Goal: Task Accomplishment & Management: Manage account settings

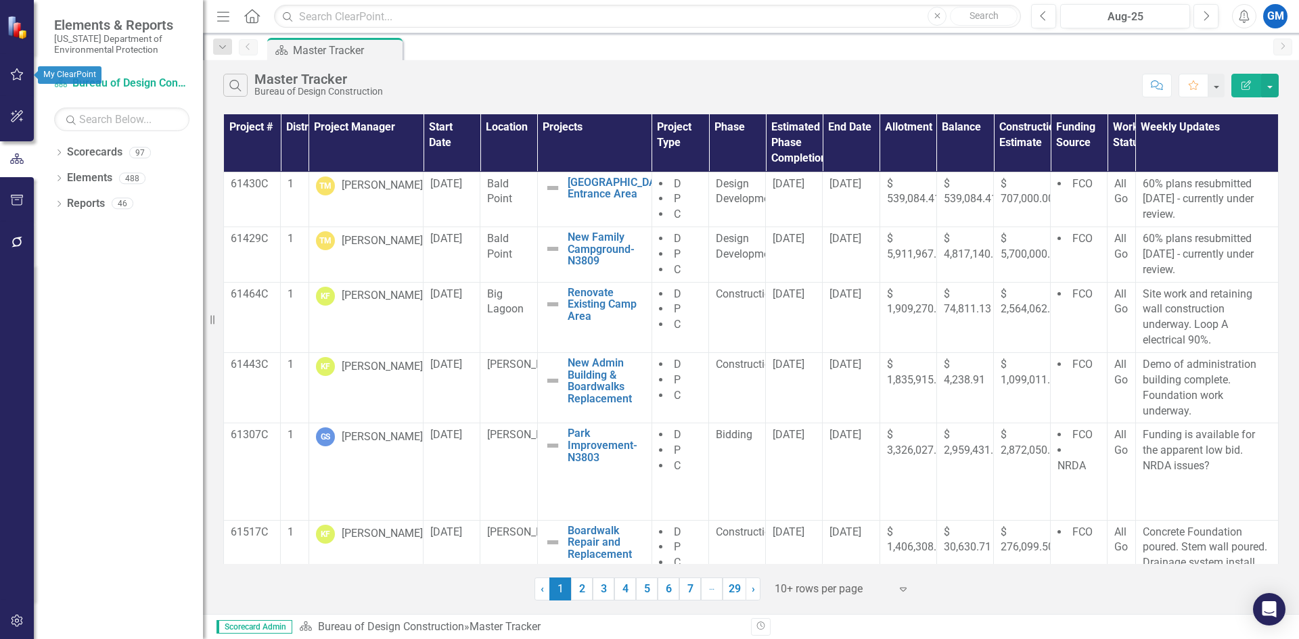
click at [8, 76] on button "button" at bounding box center [17, 75] width 30 height 28
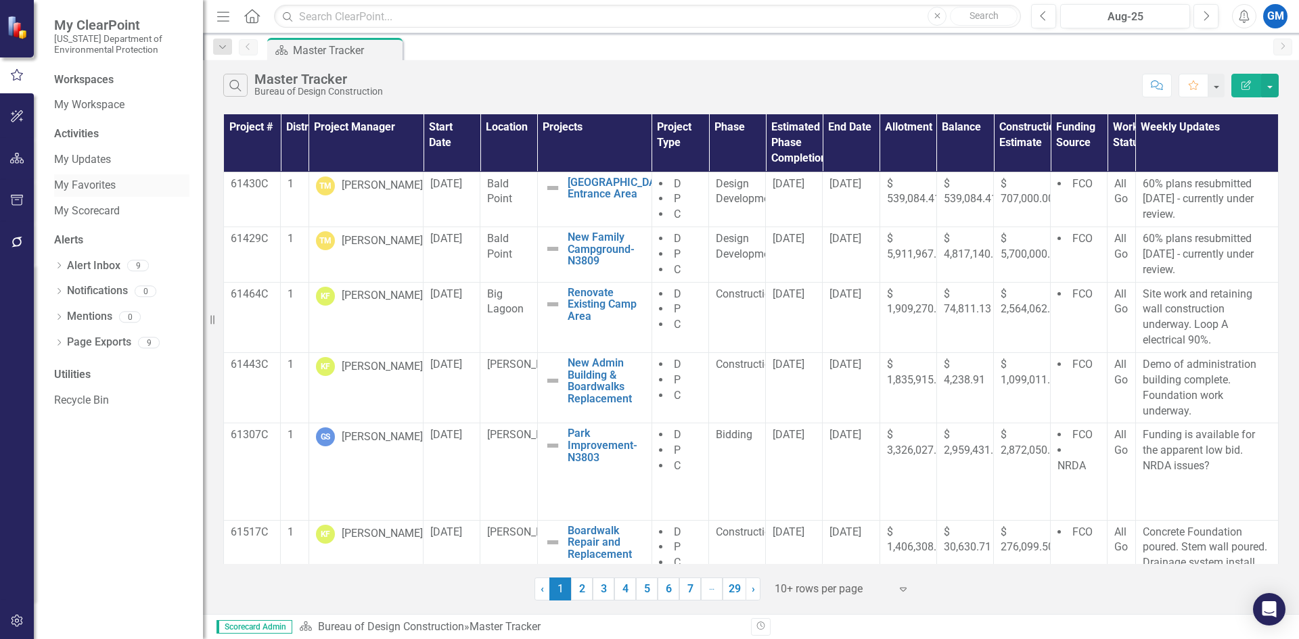
click at [81, 186] on link "My Favorites" at bounding box center [121, 186] width 135 height 16
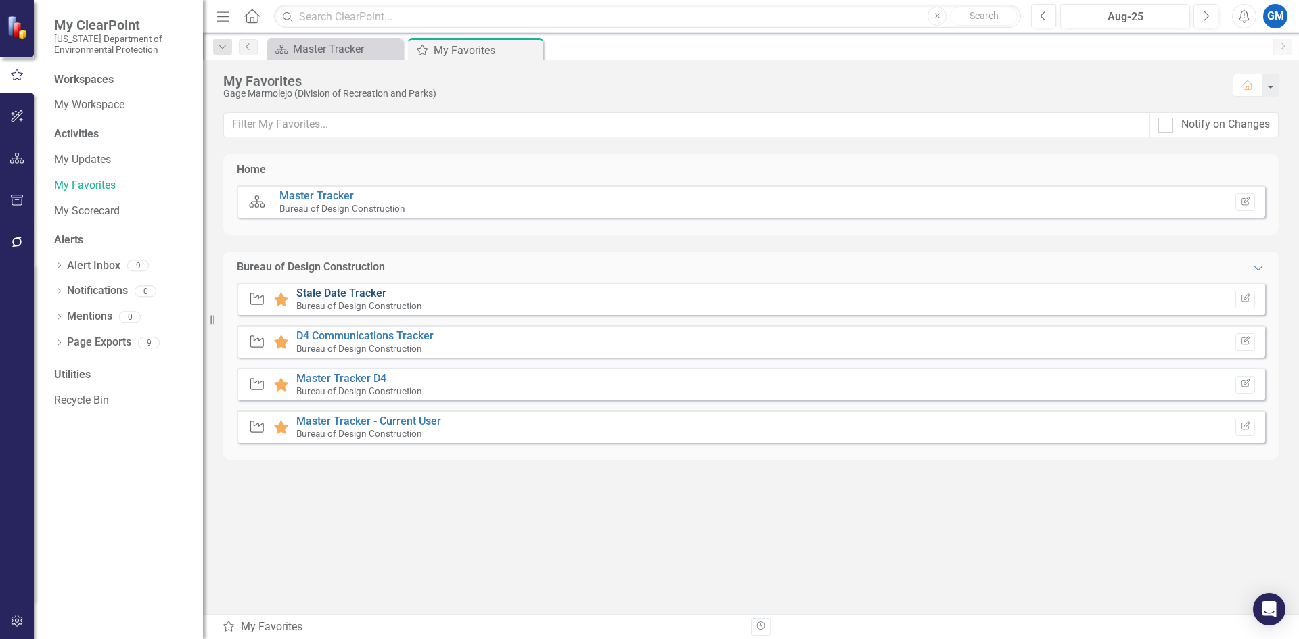
click at [361, 294] on link "Stale Date Tracker" at bounding box center [341, 293] width 90 height 13
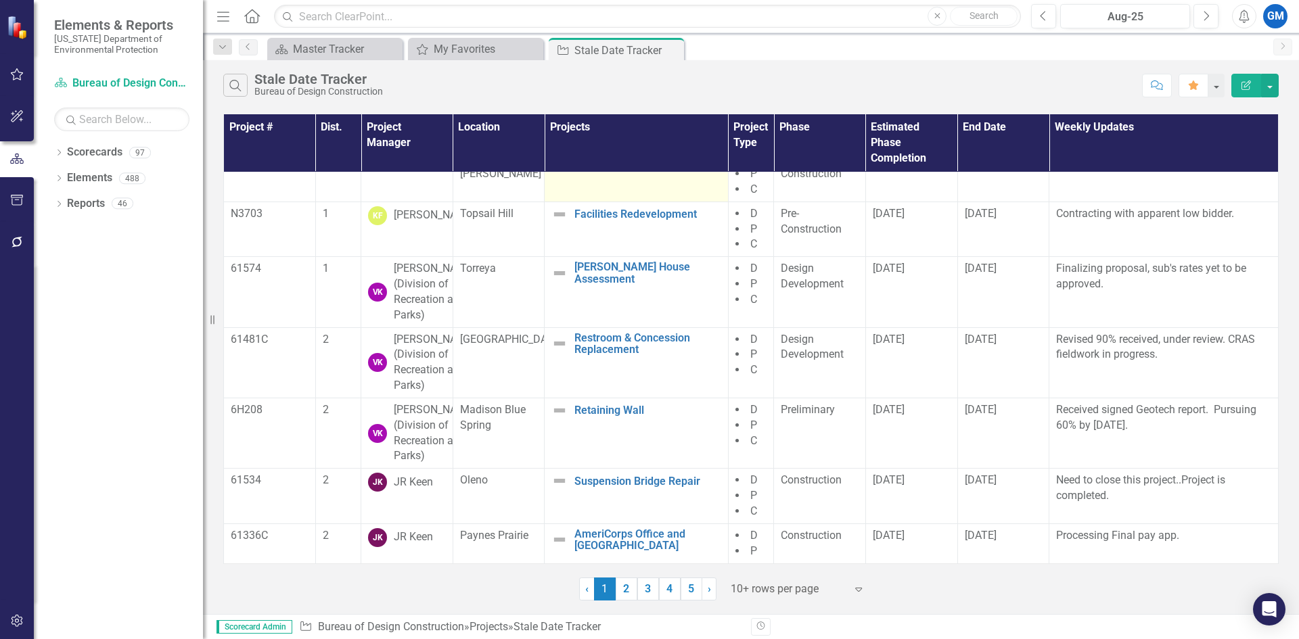
scroll to position [271, 0]
click at [798, 591] on div at bounding box center [788, 589] width 115 height 18
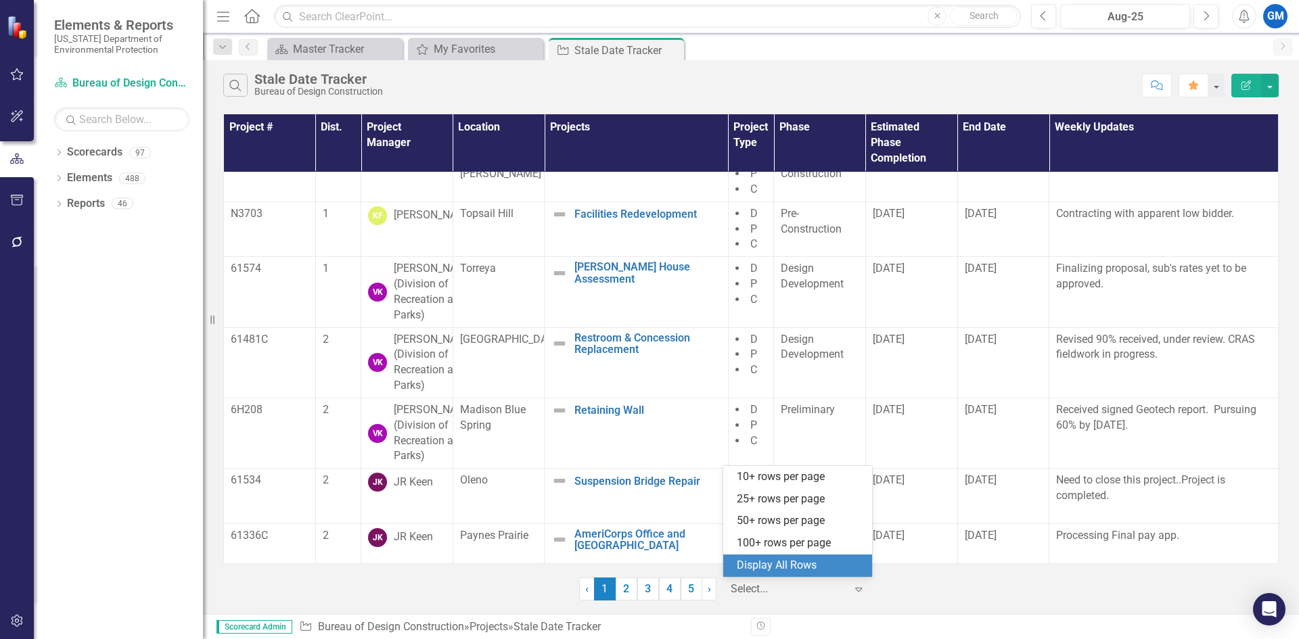
click at [806, 566] on div "Display All Rows" at bounding box center [800, 566] width 127 height 16
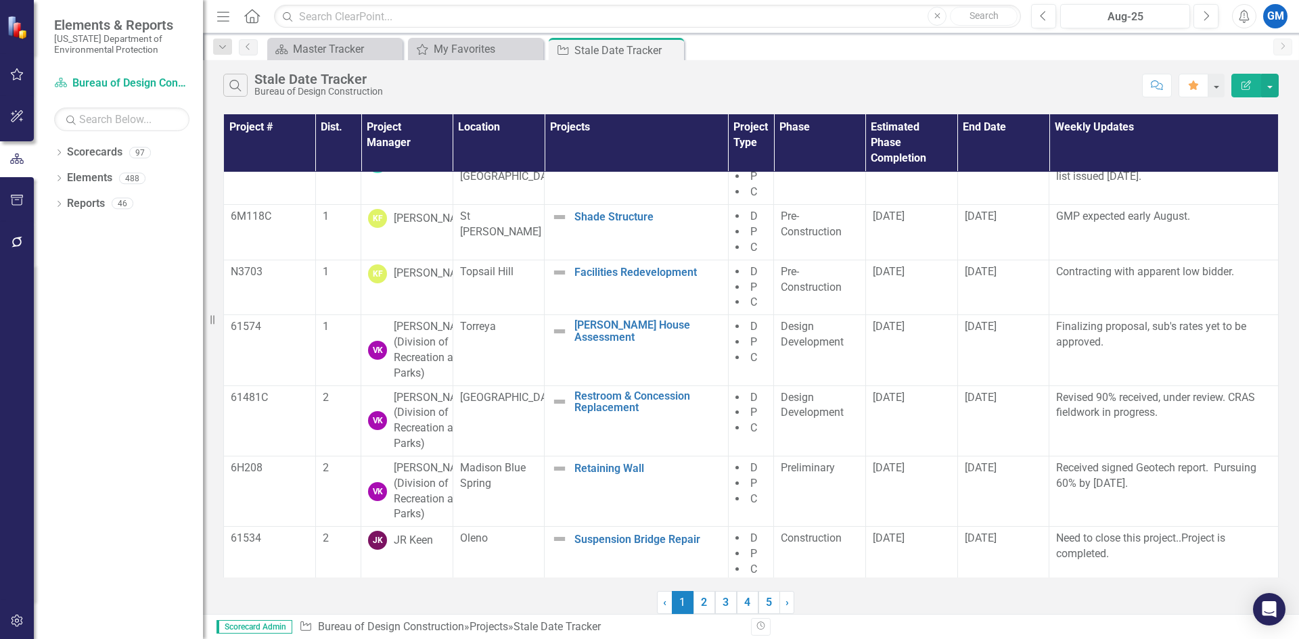
scroll to position [0, 0]
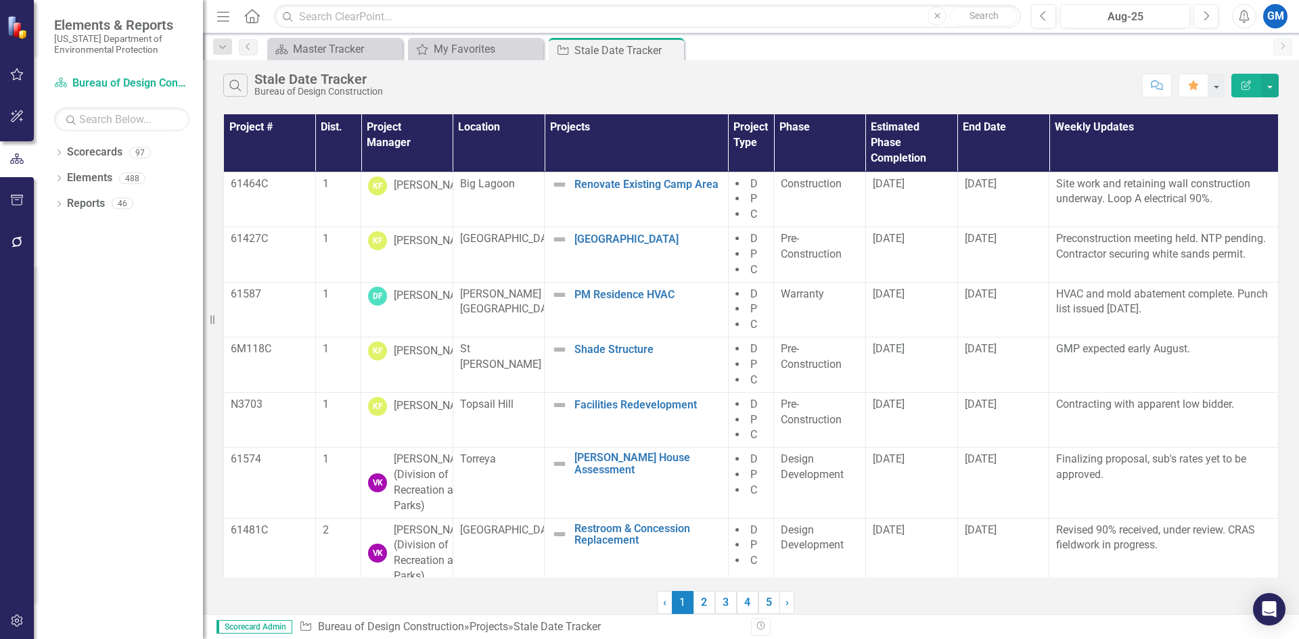
click at [392, 129] on th "Project Manager" at bounding box center [407, 143] width 92 height 58
click at [437, 142] on th "Project Manager Sort Ascending" at bounding box center [407, 143] width 92 height 58
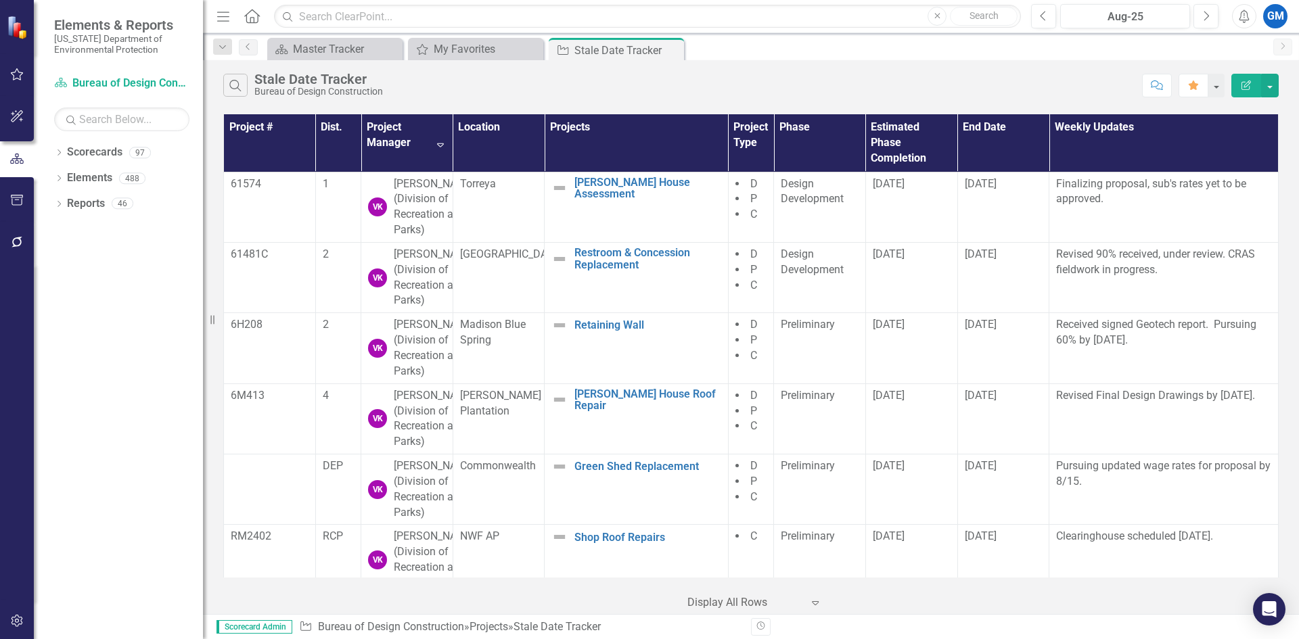
click at [433, 149] on th "Project Manager Sort Descending" at bounding box center [407, 143] width 92 height 58
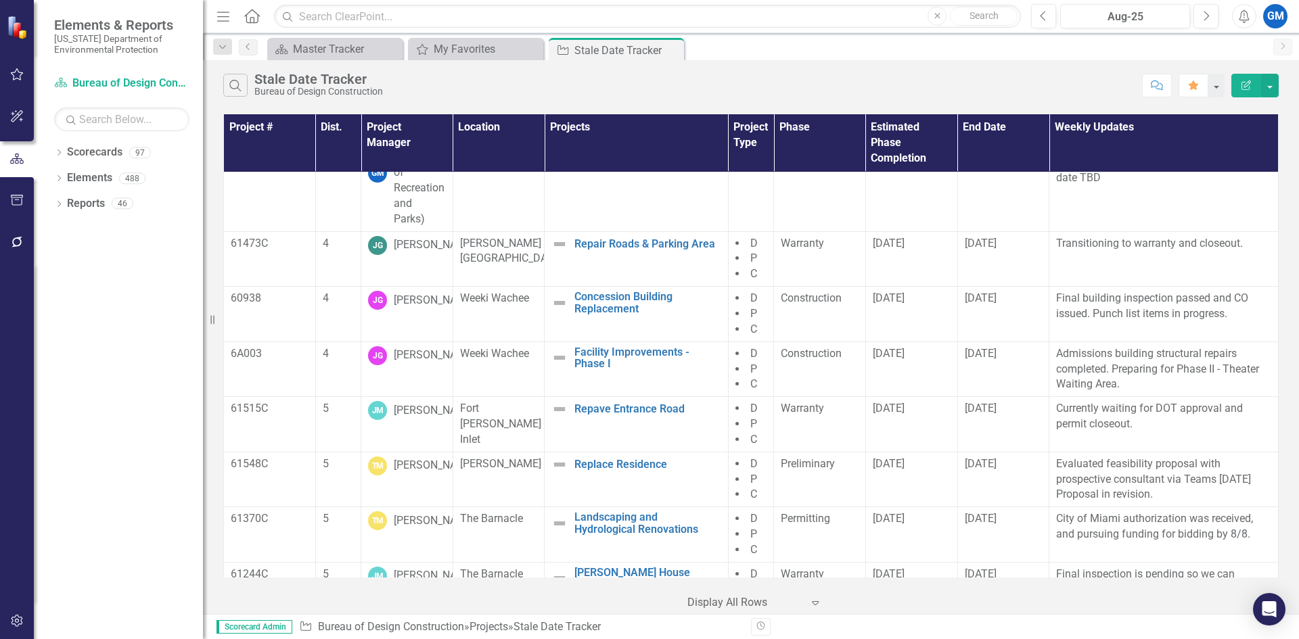
scroll to position [1826, 0]
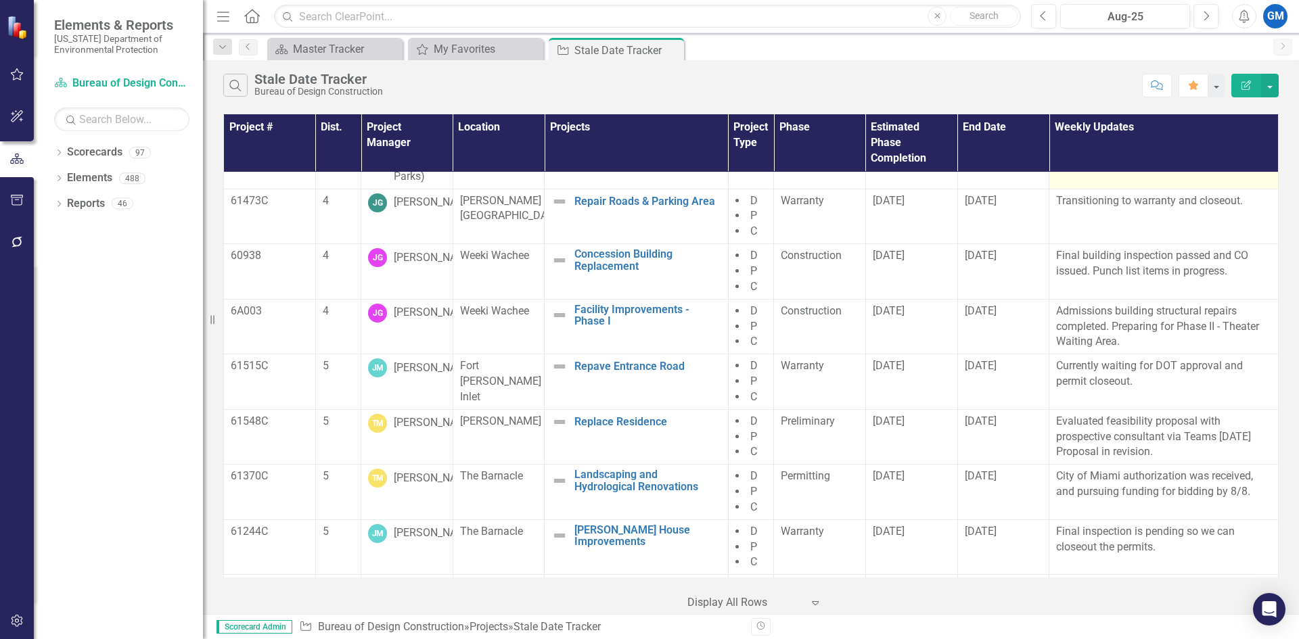
click at [1095, 146] on p "Vegetation marking meeting pending ;NTP date TBD" at bounding box center [1163, 128] width 215 height 37
click at [897, 189] on td "[DATE]" at bounding box center [911, 130] width 92 height 117
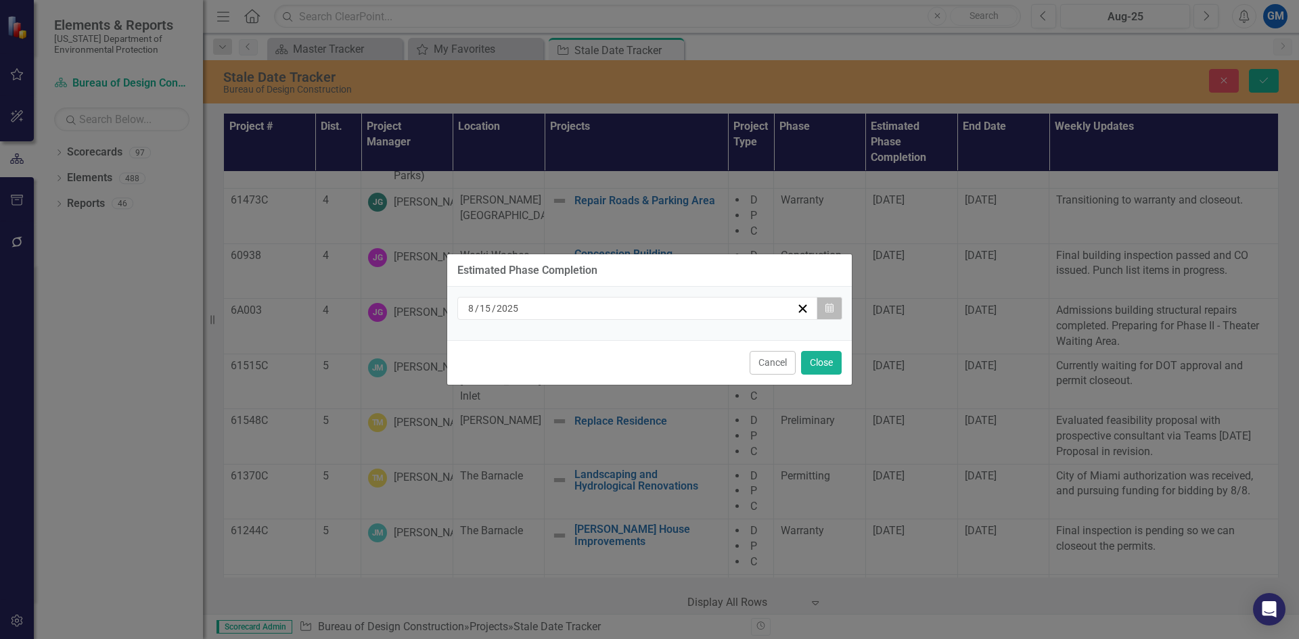
click at [832, 308] on icon "Calendar" at bounding box center [829, 308] width 8 height 9
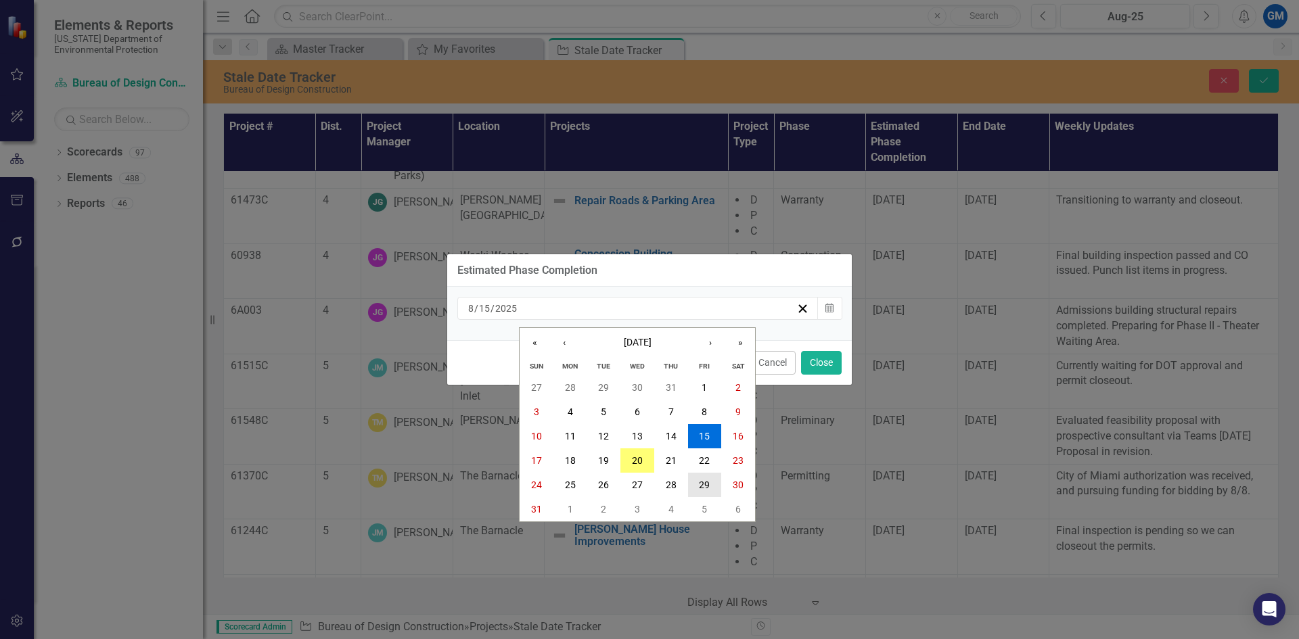
click at [702, 489] on abbr "29" at bounding box center [704, 485] width 11 height 11
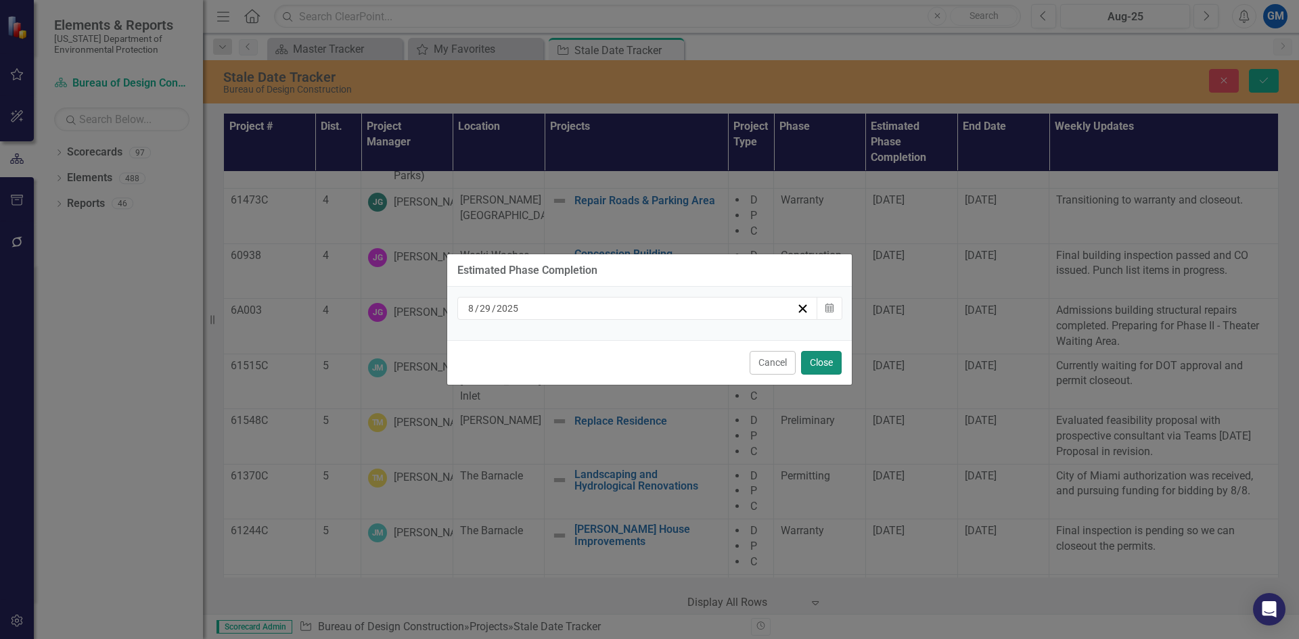
click at [819, 361] on button "Close" at bounding box center [821, 363] width 41 height 24
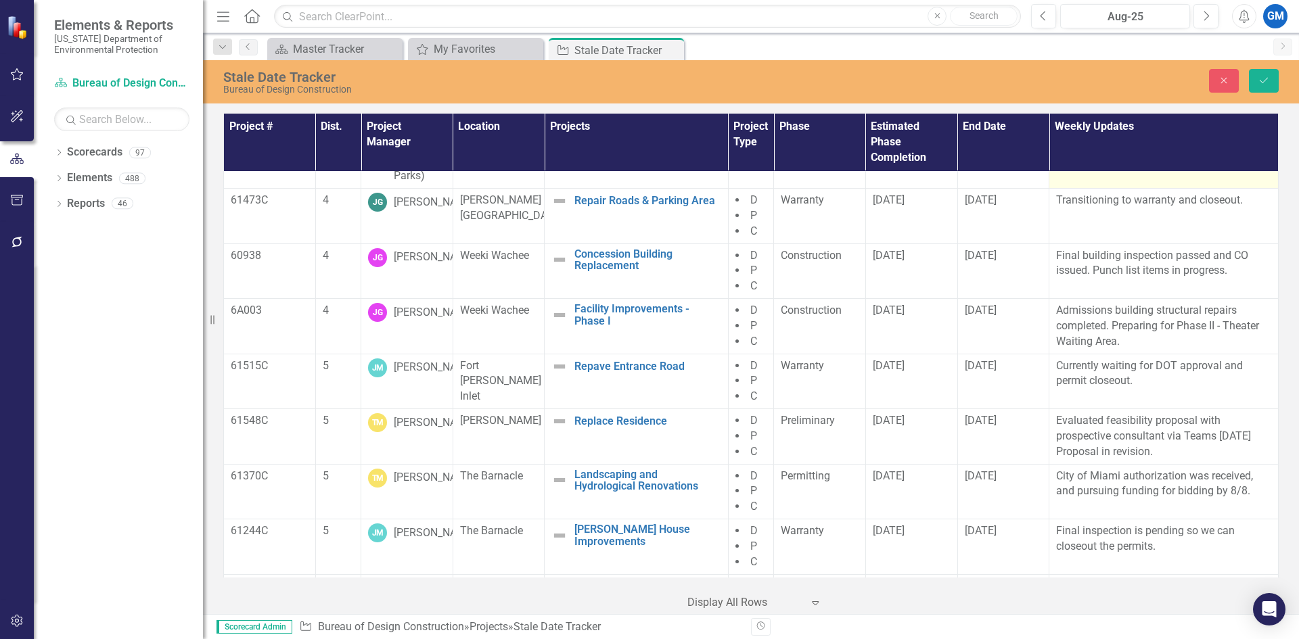
click at [1125, 146] on p "Vegetation marking meeting pending ;NTP date TBD" at bounding box center [1163, 128] width 215 height 37
click at [1126, 146] on p "Vegetation marking meeting pending ;NTP date TBD" at bounding box center [1163, 128] width 215 height 37
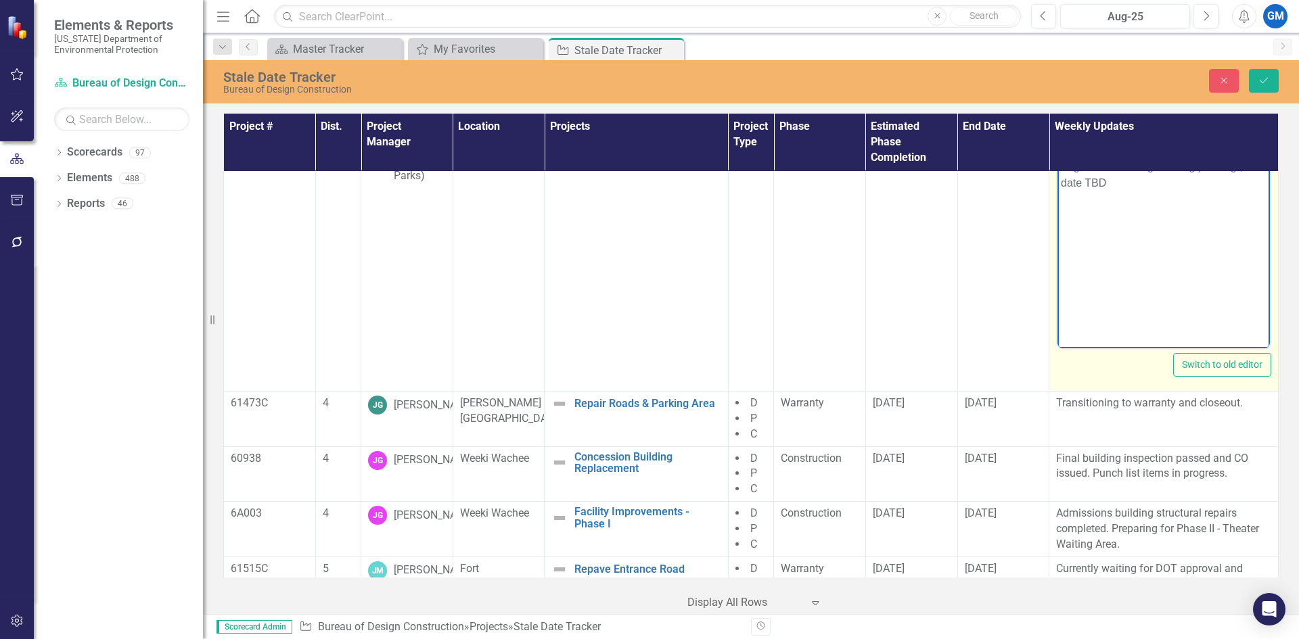
click at [1229, 186] on p "Vegetation marking meeting pending ;NTP date TBD" at bounding box center [1164, 175] width 206 height 32
drag, startPoint x: 1236, startPoint y: 167, endPoint x: 1059, endPoint y: 168, distance: 176.6
click at [1059, 168] on body "CM firm pursing permits (BDC to email village of Estero) Vegetation marking mee…" at bounding box center [1163, 213] width 212 height 203
click at [1061, 168] on p "Sites in adjustment ;NTP date TBD" at bounding box center [1164, 167] width 206 height 16
click at [1166, 189] on p "Rich Text Area. Press ALT-0 for help." at bounding box center [1164, 194] width 206 height 16
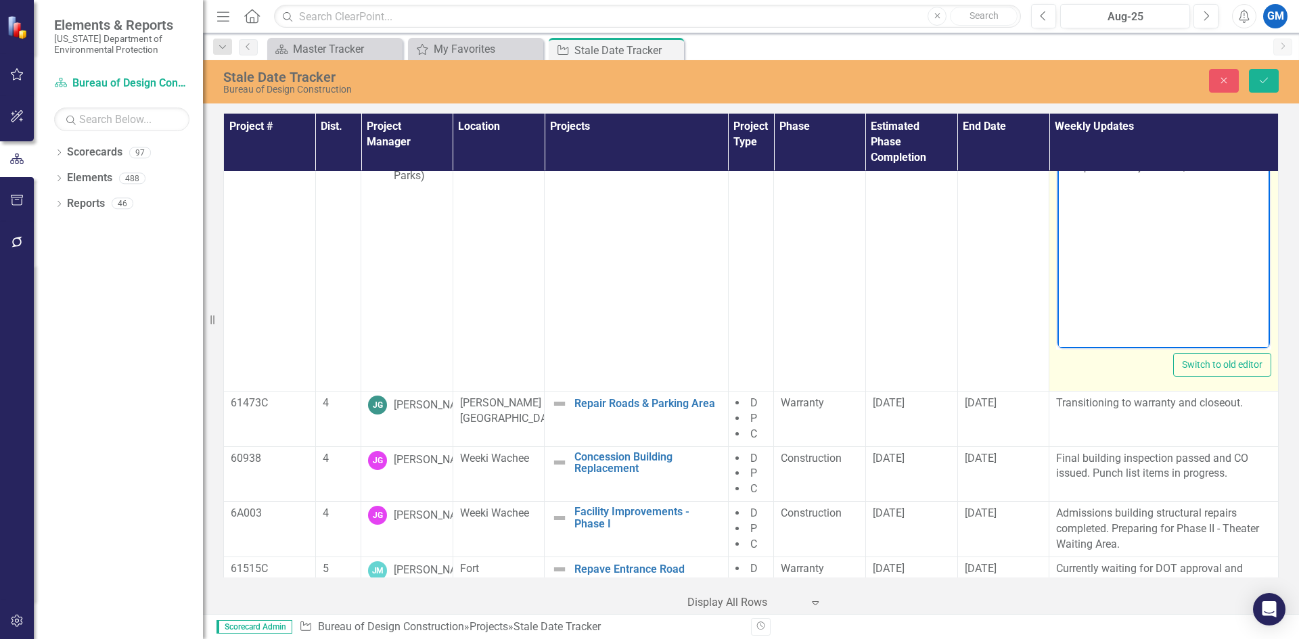
click at [1179, 163] on p "Campsites in adjustment ;NTP date TBD" at bounding box center [1164, 167] width 206 height 16
click at [1116, 183] on p "Campsites in adjustment after vegetation meeting on ;NTP date TBD" at bounding box center [1164, 175] width 206 height 32
click at [1099, 187] on p "Campsites in adjustment after vegetation meeting on [DATE];NTP date TBD" at bounding box center [1164, 175] width 206 height 32
click at [1205, 183] on p "Campsites in adjustment after vegetation meeting with guidance from Pa on [DATE…" at bounding box center [1164, 183] width 206 height 49
click at [1204, 185] on p "Campsites in adjustment after vegetation meeting with guidance from Pa on [DATE…" at bounding box center [1164, 183] width 206 height 49
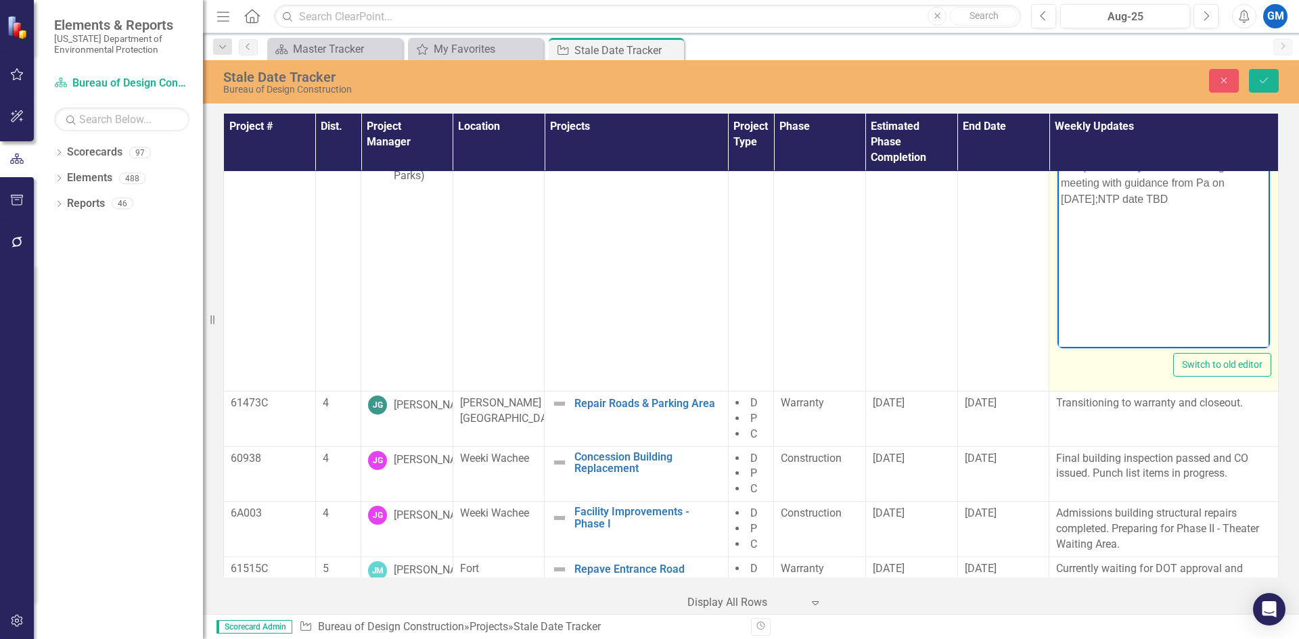
click at [1209, 185] on p "Campsites in adjustment after vegetation meeting with guidance from Pa on [DATE…" at bounding box center [1164, 183] width 206 height 49
click at [1098, 182] on p "Campsites in adjustment after vegetation meeting to ensure camper experience wi…" at bounding box center [1164, 191] width 206 height 65
click at [1240, 214] on p "Campsites in adjustment after vegetation meeting on [DATE] to ensure camper exp…" at bounding box center [1164, 191] width 206 height 65
click at [1235, 212] on p "Campsites in adjustment after vegetation meeting on [DATE] to ensure camper exp…" at bounding box center [1164, 191] width 206 height 65
click at [1174, 219] on p "Campsites in adjustment after vegetation meeting on [DATE] to ensure camper exp…" at bounding box center [1164, 191] width 206 height 65
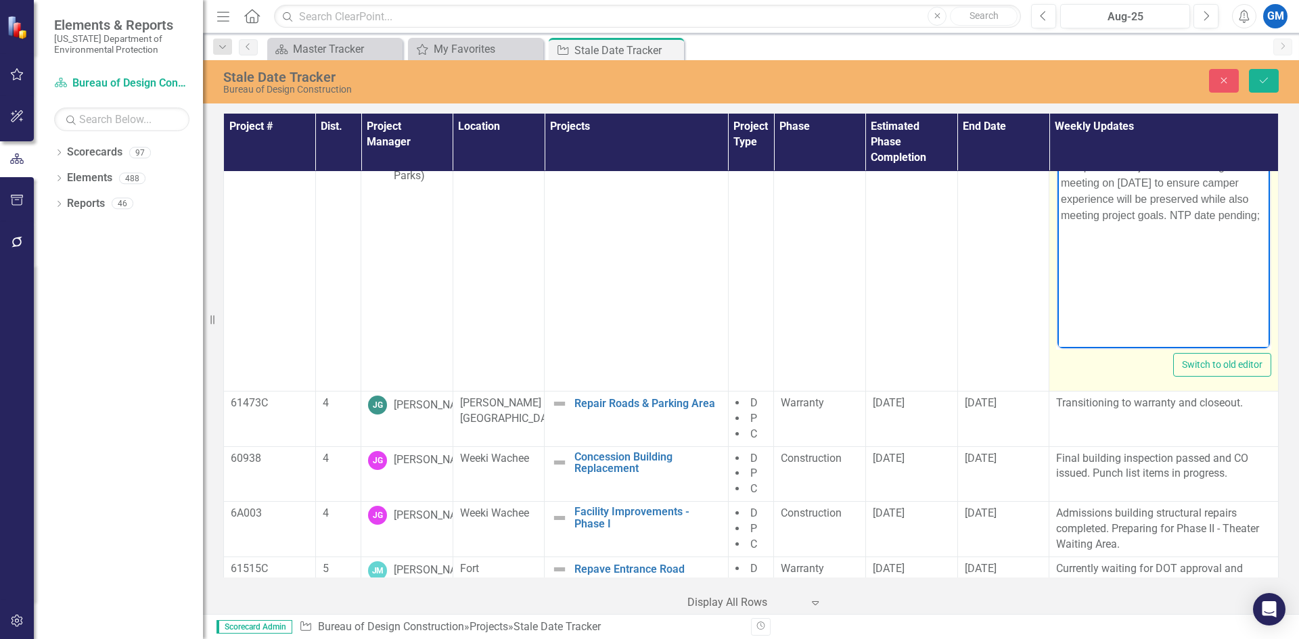
click at [1263, 215] on p "Campsites in adjustment after vegetation meeting on [DATE] to ensure camper exp…" at bounding box center [1164, 191] width 206 height 65
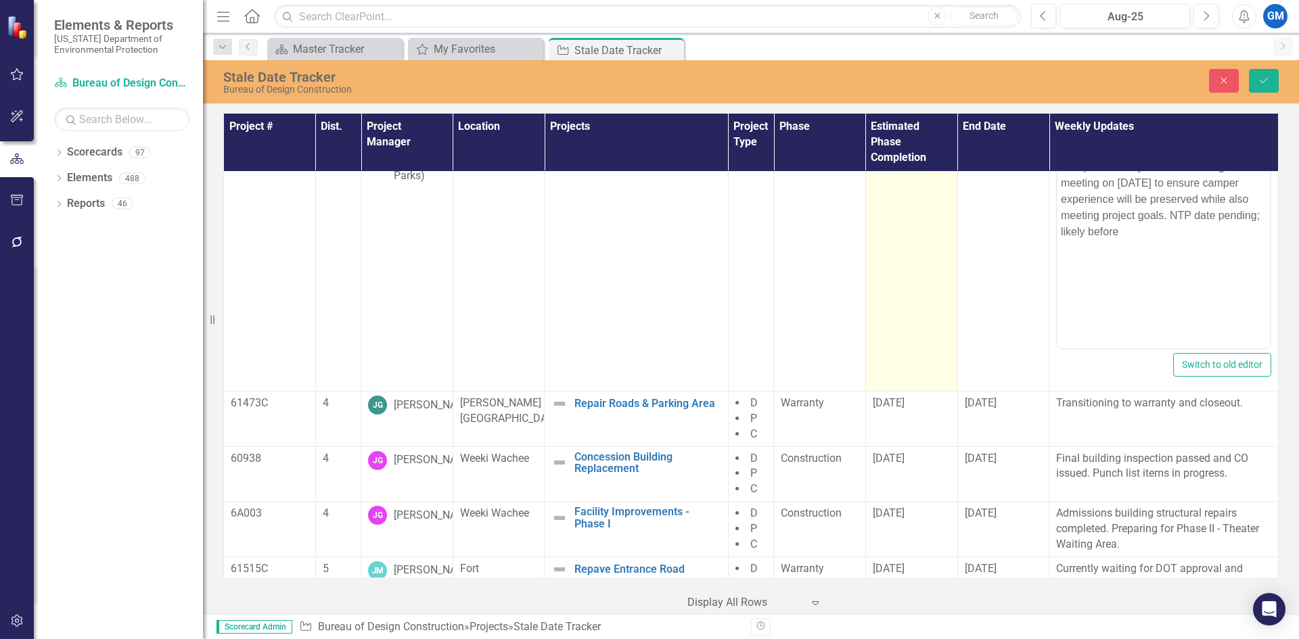
click at [888, 89] on span "[DATE]" at bounding box center [889, 82] width 32 height 13
click at [890, 89] on span "[DATE]" at bounding box center [889, 82] width 32 height 13
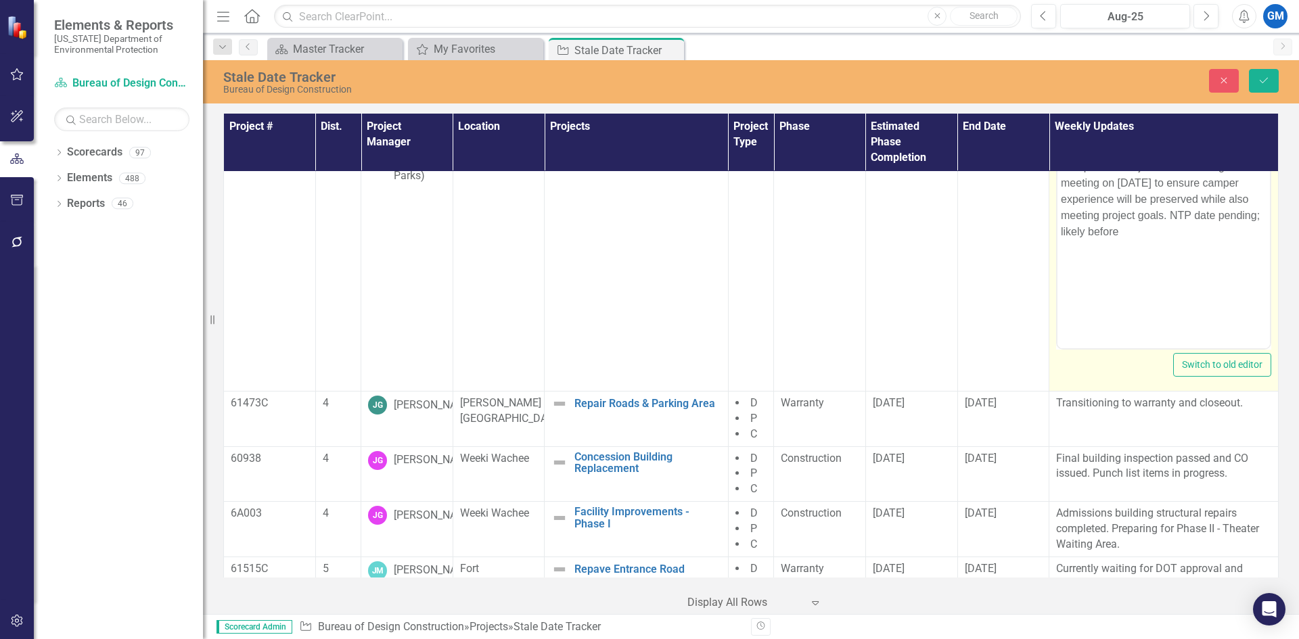
click at [1155, 234] on p "Campsites in adjustment after vegetation meeting on [DATE] to ensure camper exp…" at bounding box center [1164, 199] width 206 height 81
click at [1118, 249] on body "CM firm pursing permits (BDC to email village of Estero) Campsites in adjustmen…" at bounding box center [1163, 213] width 212 height 203
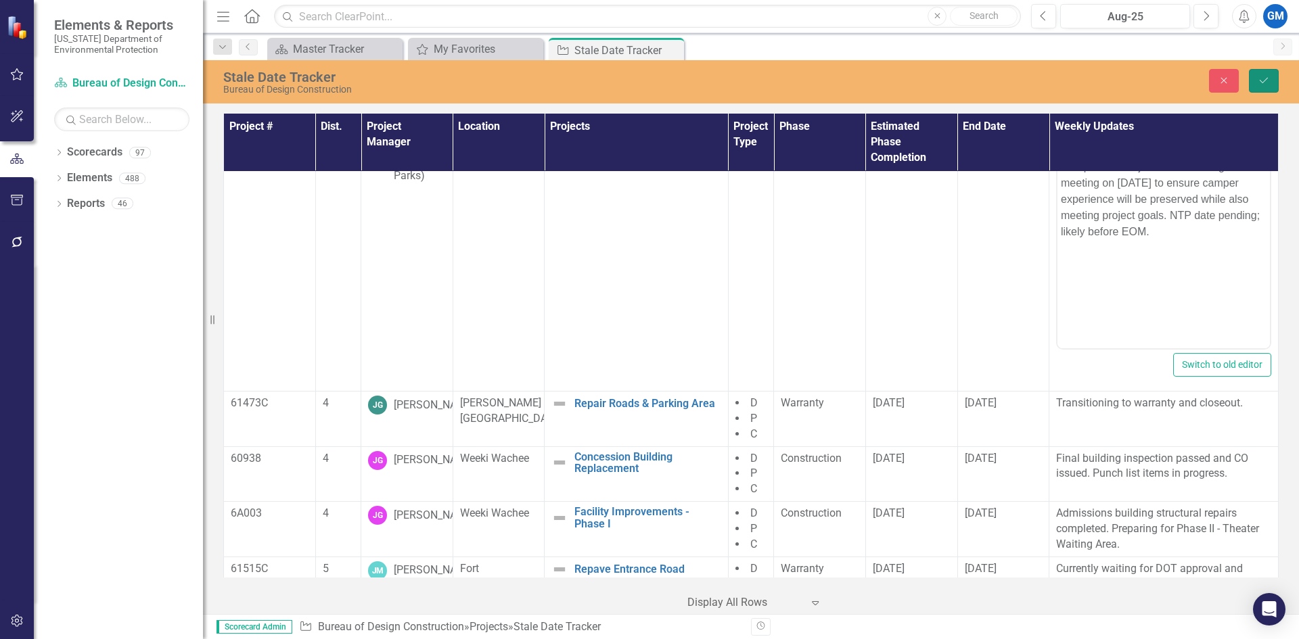
click at [1266, 78] on icon "Save" at bounding box center [1264, 80] width 12 height 9
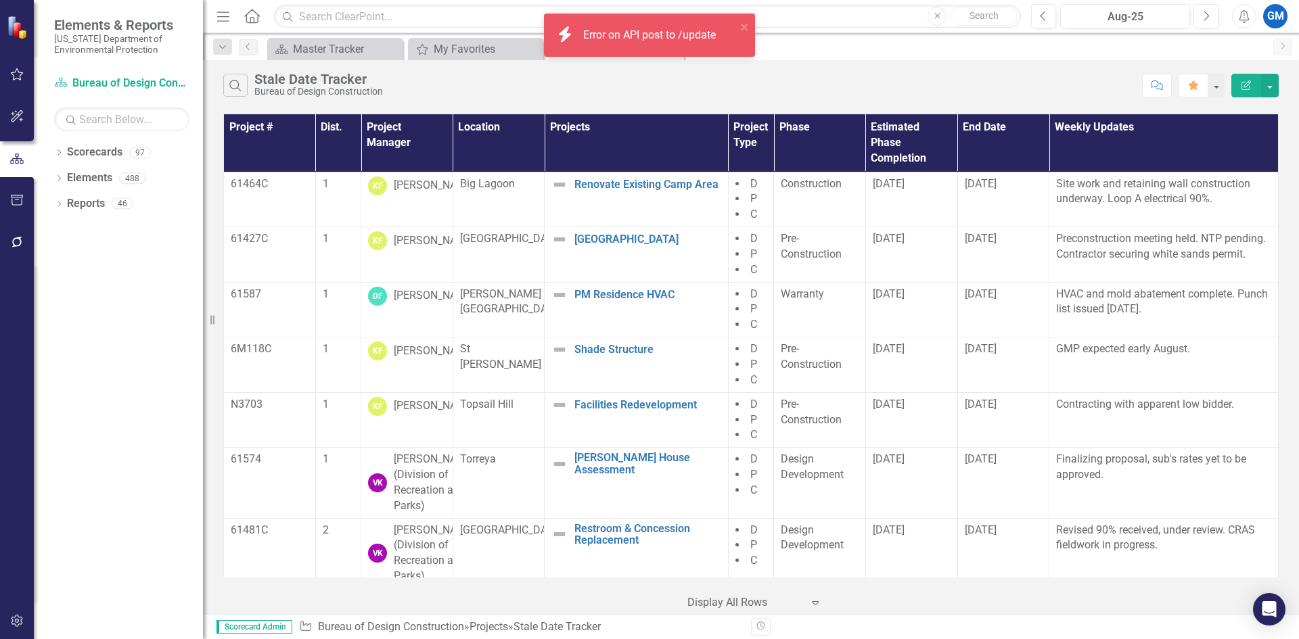
click at [677, 38] on div "Error on API post to /update" at bounding box center [651, 36] width 136 height 16
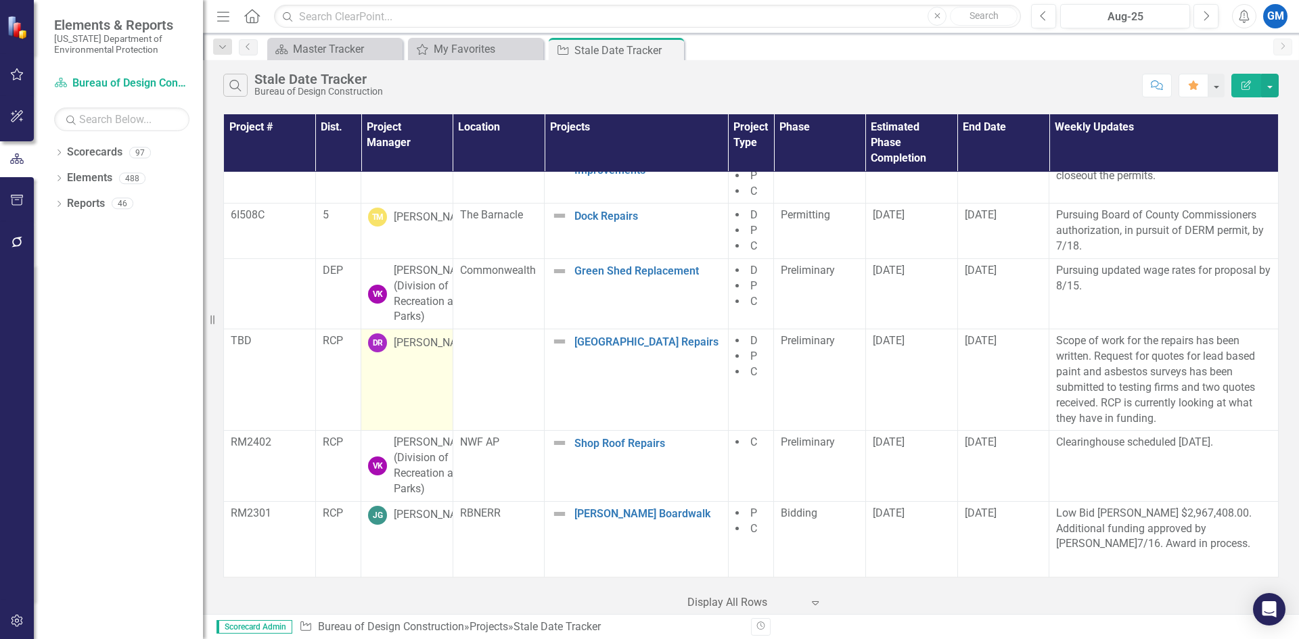
scroll to position [2359, 0]
click at [473, 49] on div "My Favorites" at bounding box center [478, 49] width 89 height 17
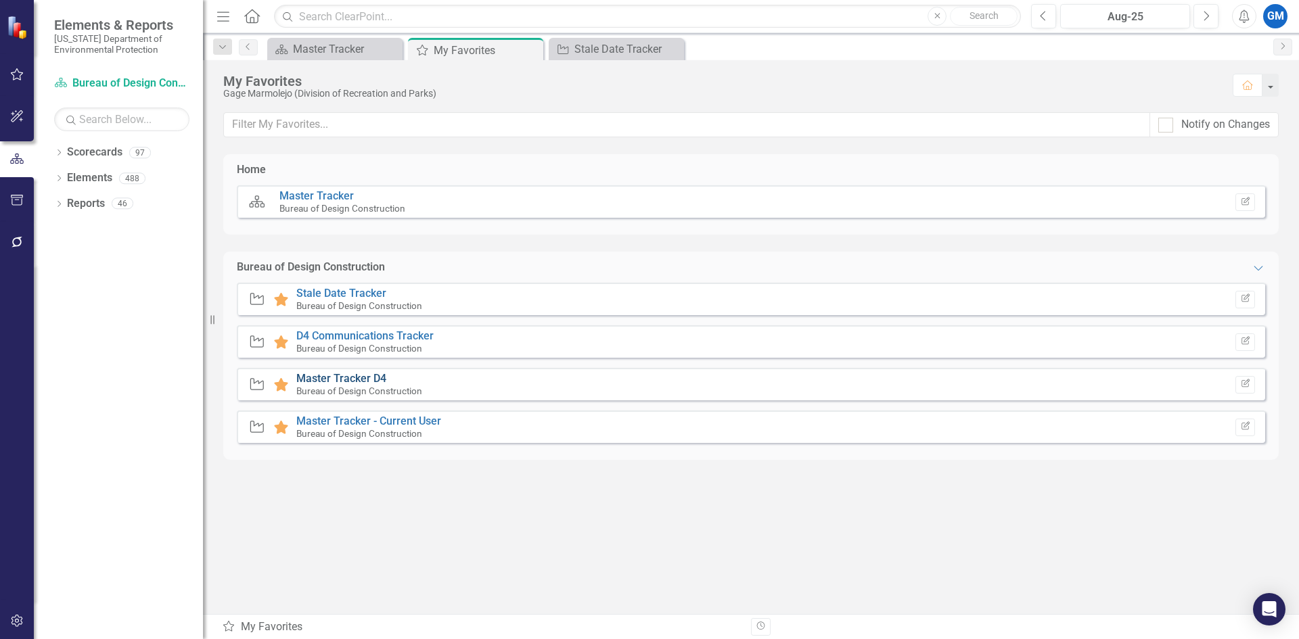
click at [335, 380] on link "Master Tracker D4" at bounding box center [341, 378] width 90 height 13
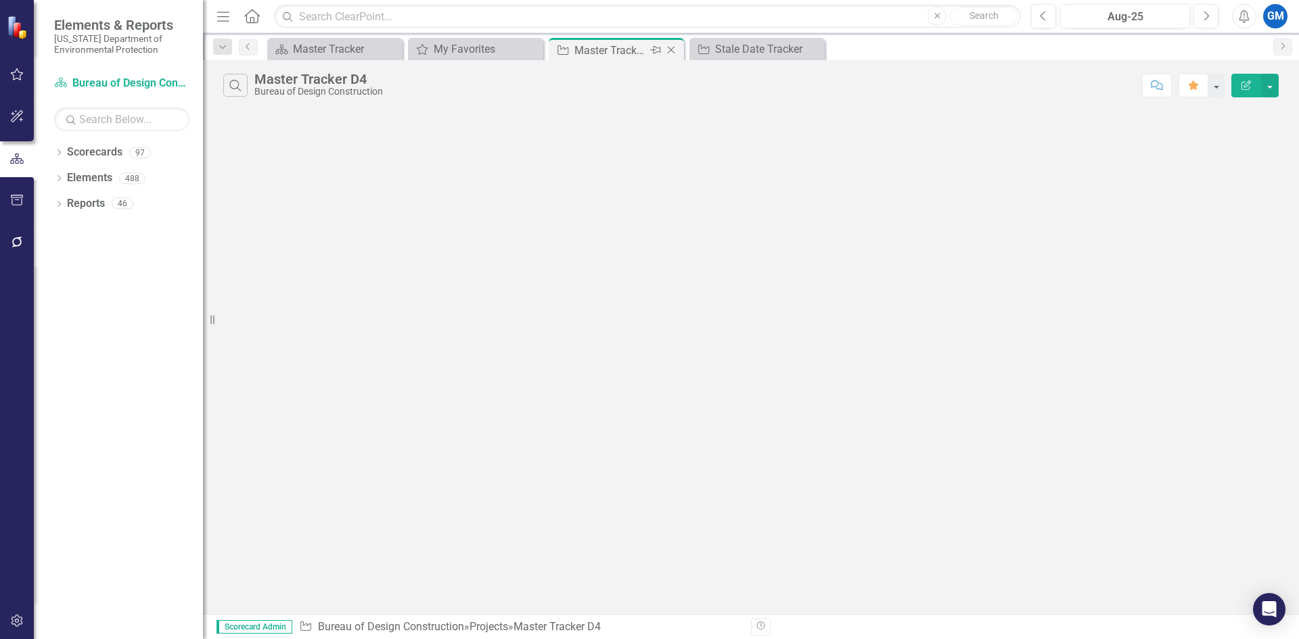
click at [674, 49] on icon "Close" at bounding box center [671, 50] width 14 height 11
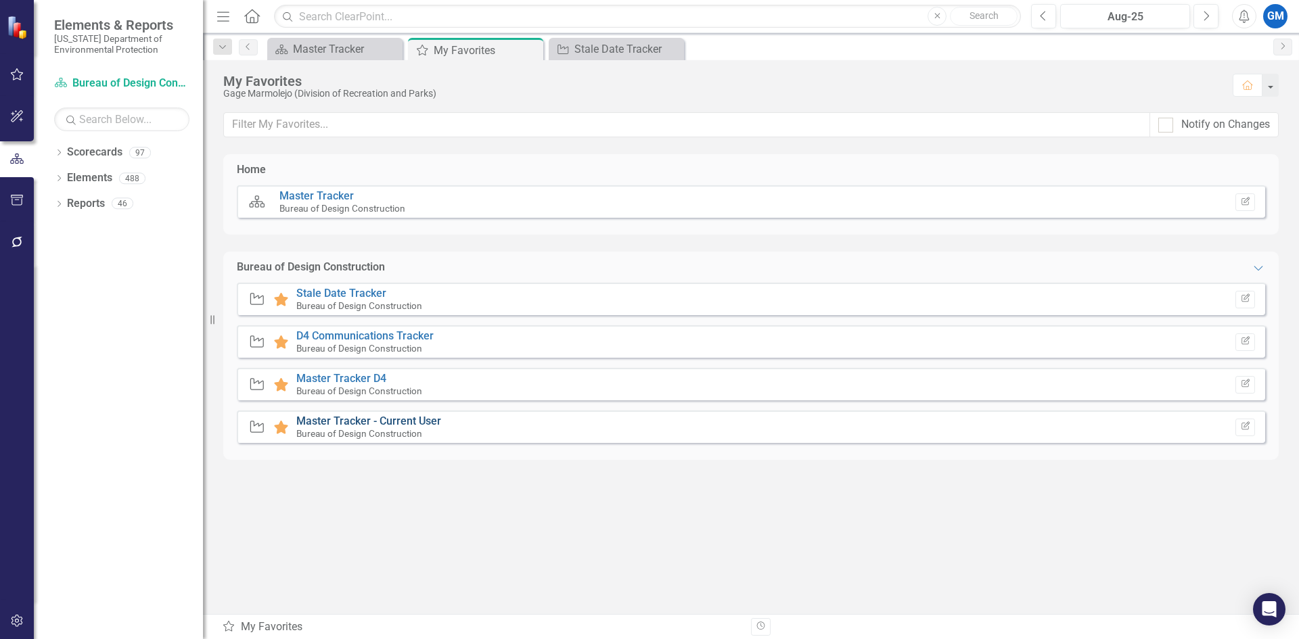
click at [336, 421] on link "Master Tracker - Current User" at bounding box center [368, 421] width 145 height 13
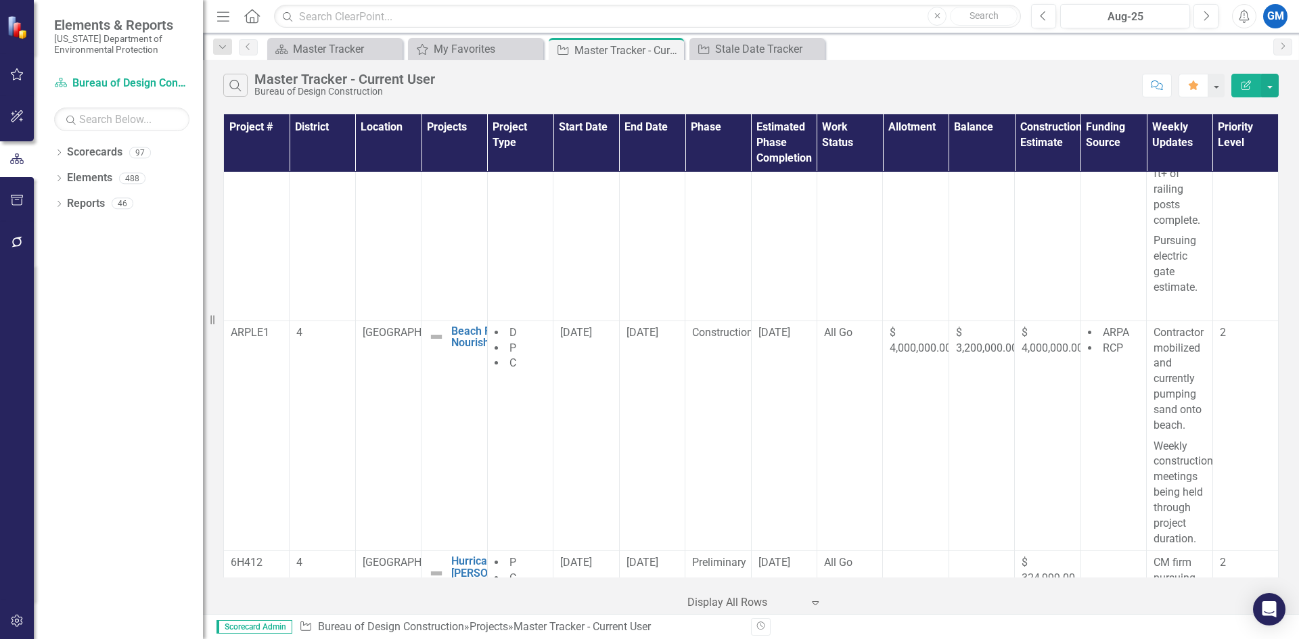
scroll to position [609, 0]
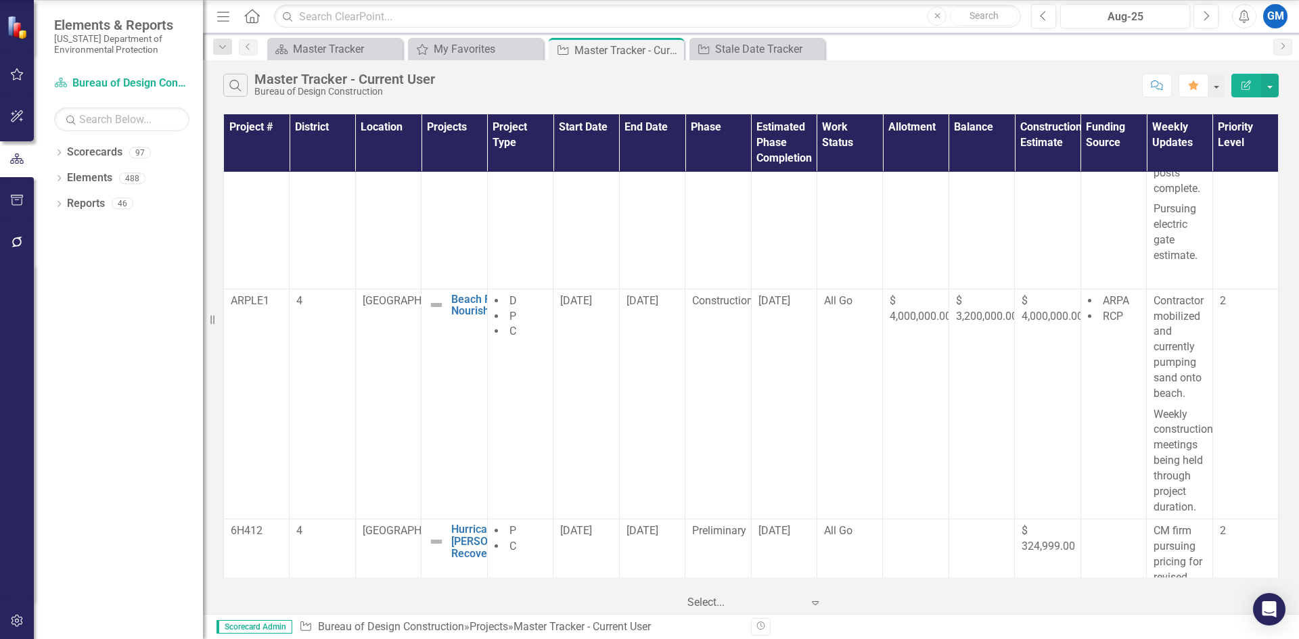
click at [806, 602] on div "Select..." at bounding box center [745, 603] width 129 height 24
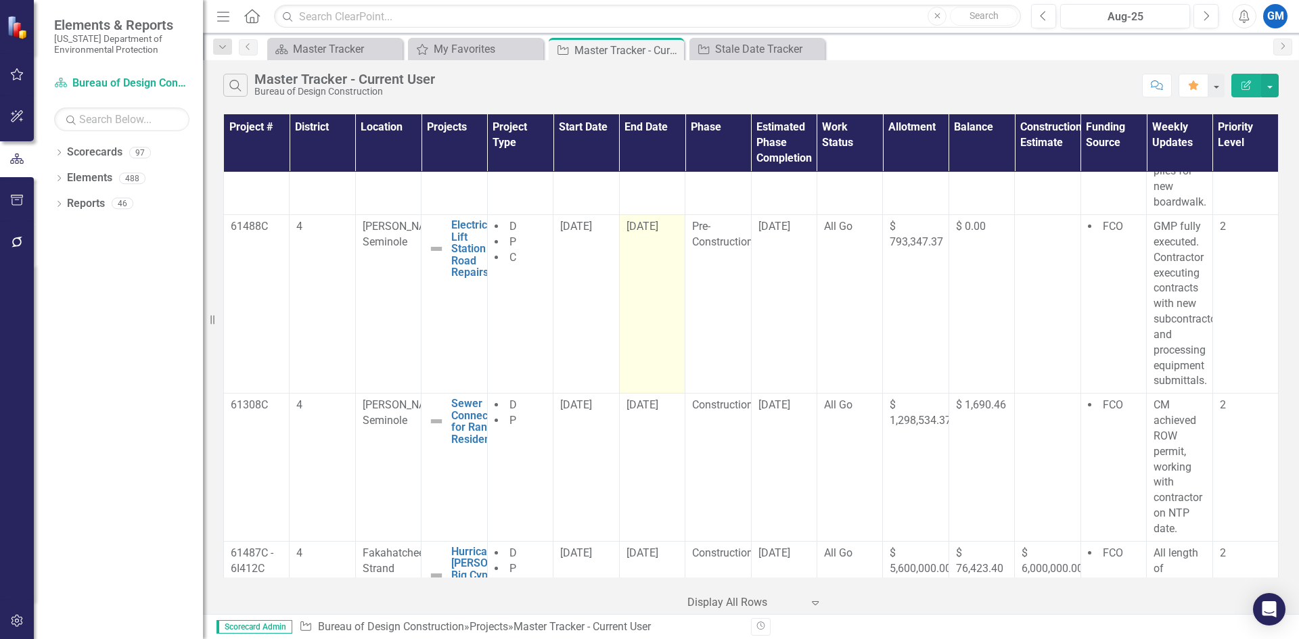
scroll to position [0, 0]
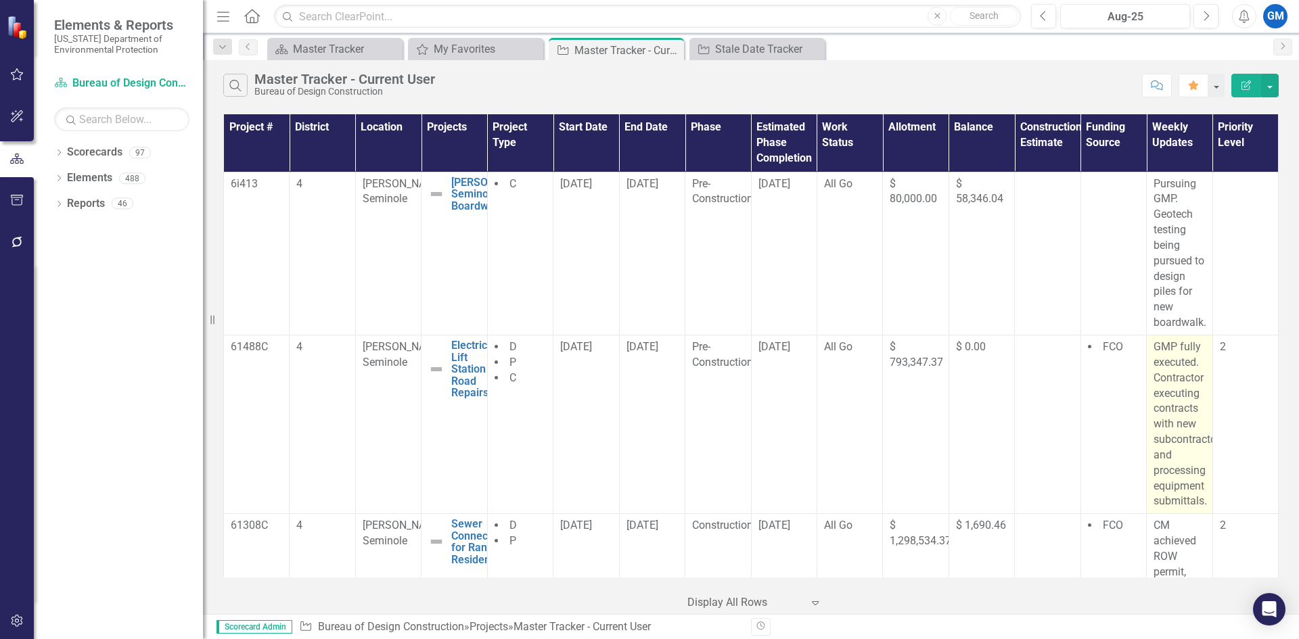
click at [1161, 342] on p "GMP fully executed. Contractor executing contracts with new subcontractors and …" at bounding box center [1178, 425] width 51 height 170
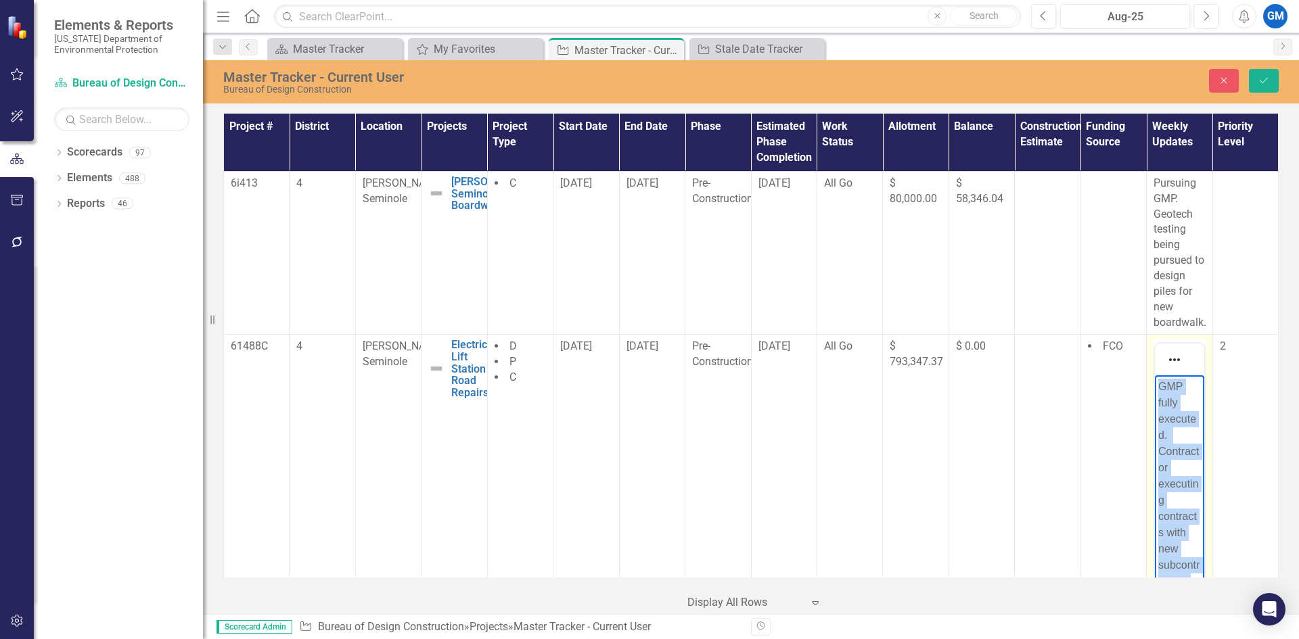
drag, startPoint x: 1209, startPoint y: 550, endPoint x: 1156, endPoint y: 382, distance: 175.9
click at [1156, 382] on body "GMP fully executed. Contractor executing contracts with new subcontractors and …" at bounding box center [1179, 546] width 49 height 342
click at [1187, 453] on body "Lift stations undergoing rehabilitation" at bounding box center [1179, 476] width 49 height 203
click at [1200, 425] on p "Lift stations undergoing rehabilitation" at bounding box center [1179, 427] width 42 height 97
click at [1200, 413] on p "Lift stations undergoing rehabilitation the week of [DATE]" at bounding box center [1179, 444] width 42 height 130
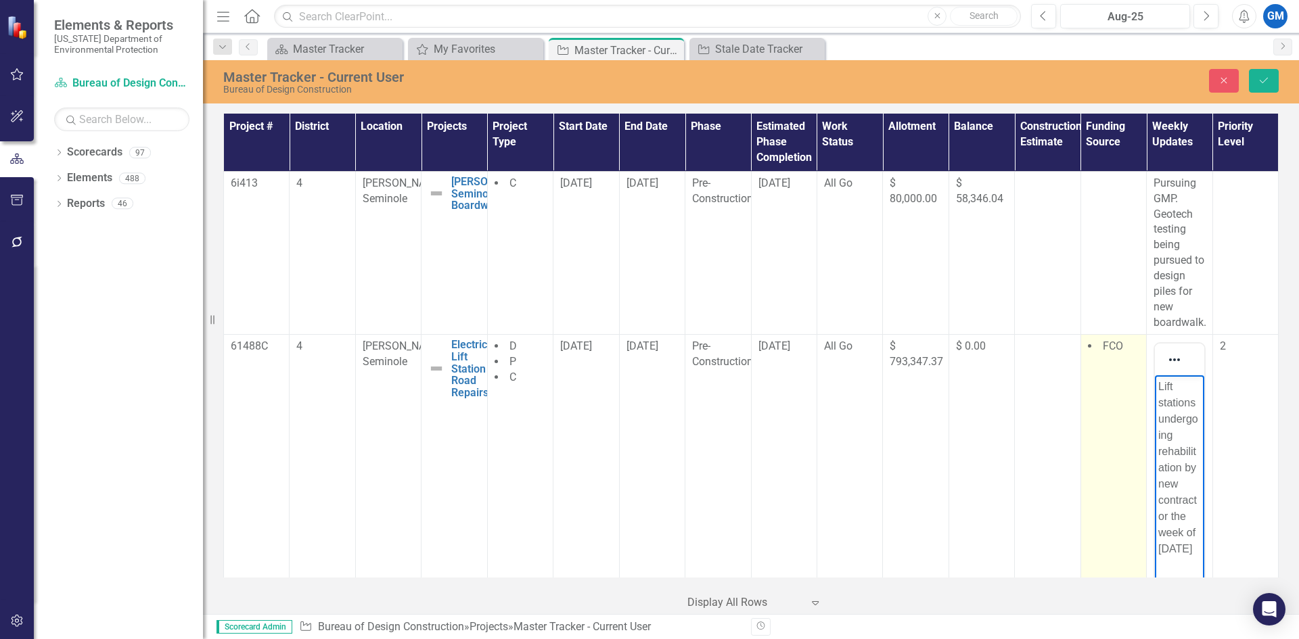
click at [1097, 398] on td "FCO" at bounding box center [1113, 509] width 66 height 348
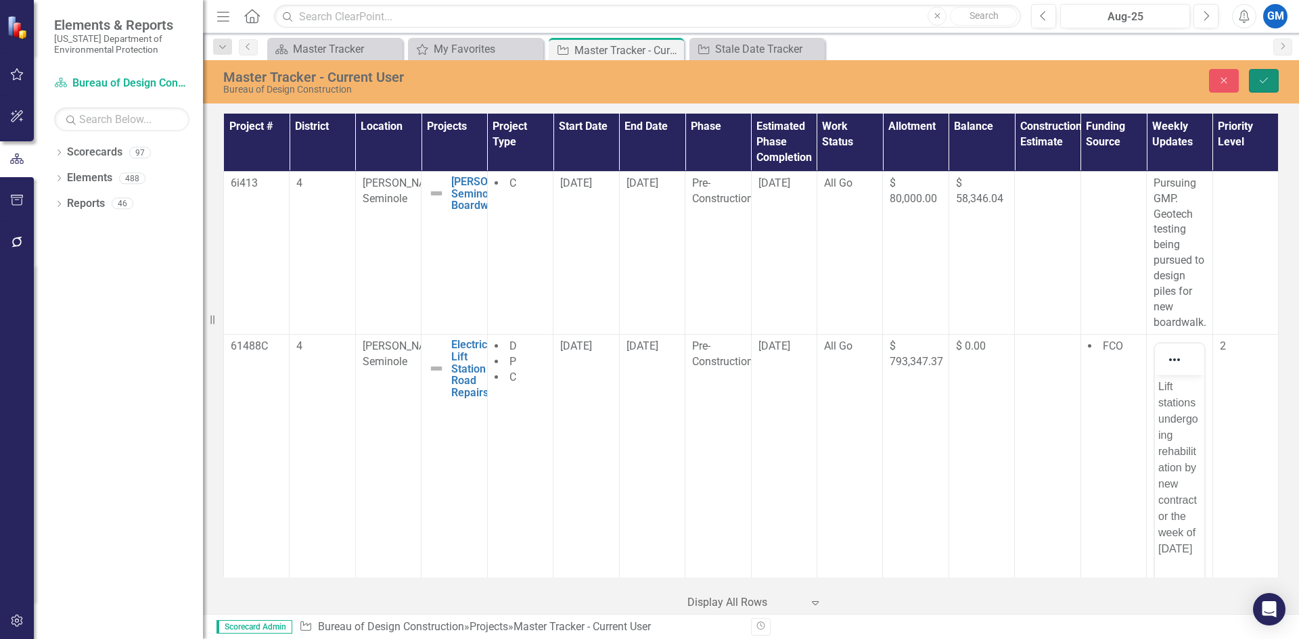
click at [1266, 74] on button "Save" at bounding box center [1264, 81] width 30 height 24
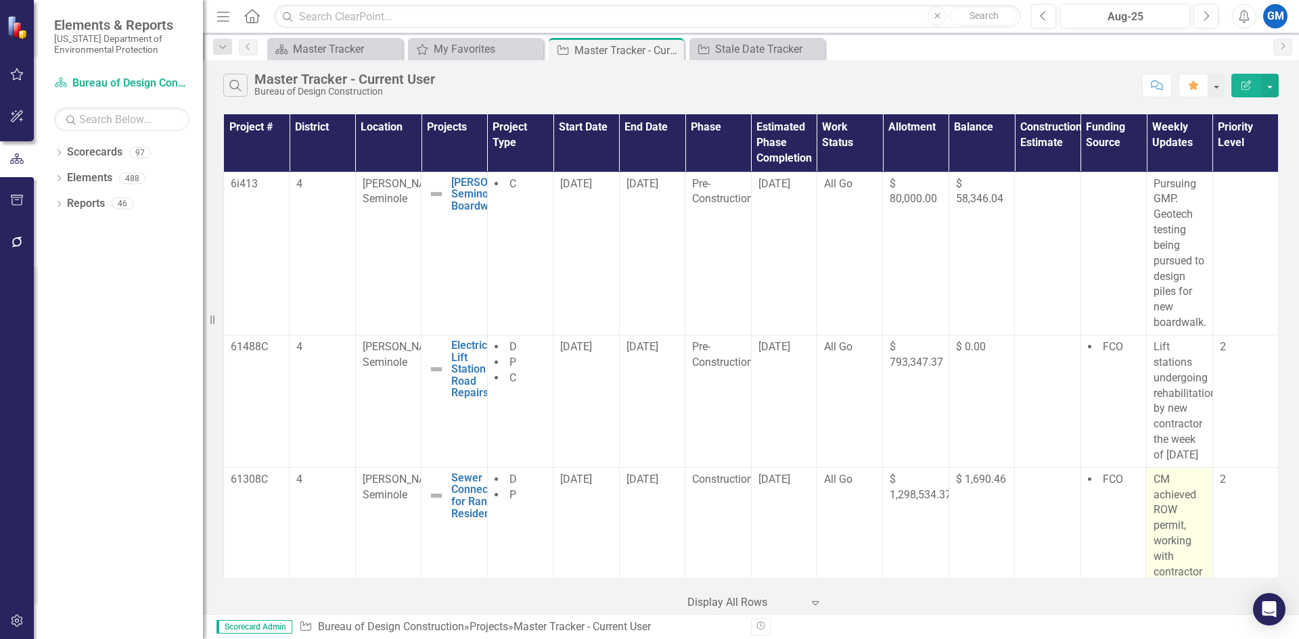
click at [1189, 472] on p "CM achieved ROW permit, working with contractor on NTP date." at bounding box center [1178, 541] width 51 height 139
click at [1182, 472] on p "CM achieved ROW permit, working with contractor on NTP date." at bounding box center [1178, 541] width 51 height 139
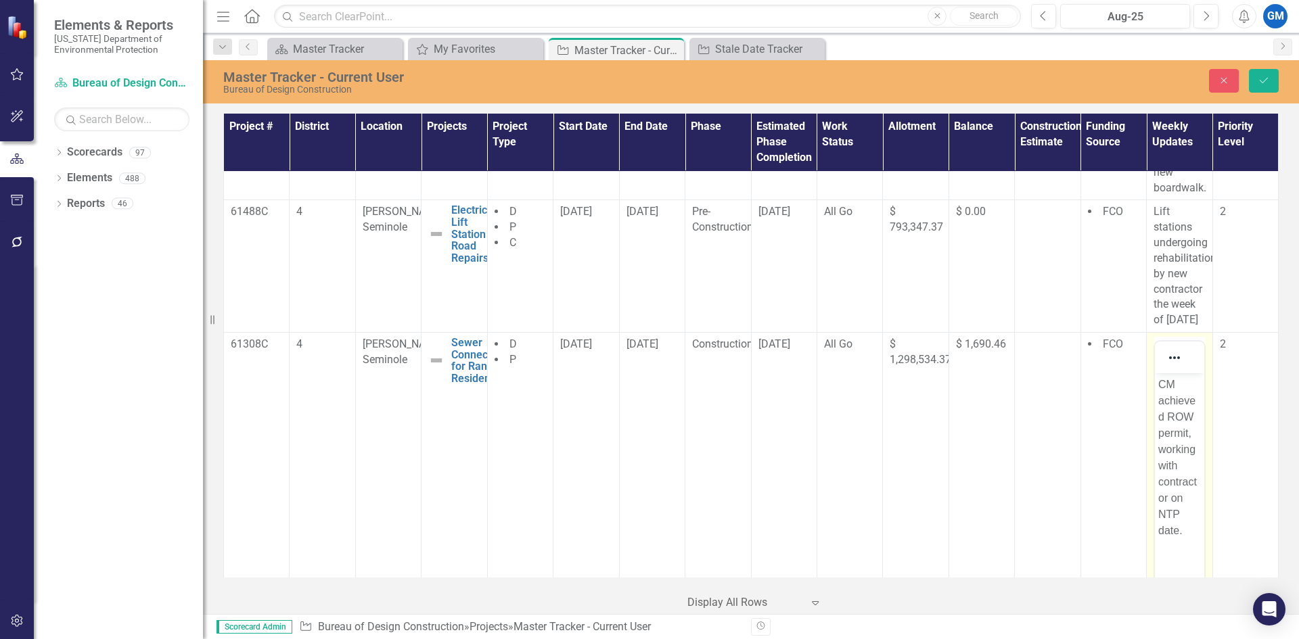
scroll to position [135, 0]
click at [1200, 451] on p "CM achieved ROW permit, working with contractor on NTP date." at bounding box center [1179, 457] width 42 height 162
click at [1200, 455] on p "CM achieved ROW permit, working with contractor on NTP date." at bounding box center [1179, 457] width 42 height 162
drag, startPoint x: 1208, startPoint y: 455, endPoint x: 1156, endPoint y: 384, distance: 87.1
click at [1156, 384] on body "CM achieved ROW permit, working with contractor on NTP date." at bounding box center [1179, 474] width 49 height 203
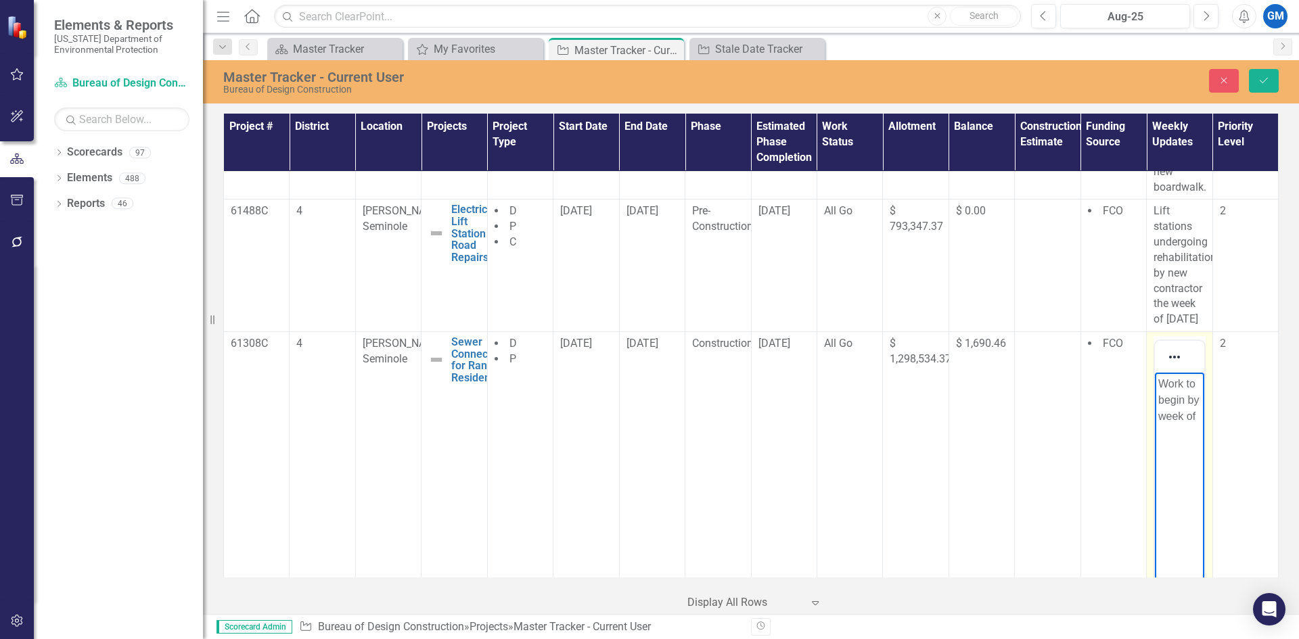
click at [1203, 409] on body "Work to begin by week of" at bounding box center [1179, 474] width 49 height 203
click at [1164, 415] on p "Work to begin by week of 8/8/" at bounding box center [1179, 408] width 42 height 65
click at [1191, 411] on p "Work to begin by week of 9/8/" at bounding box center [1179, 408] width 42 height 65
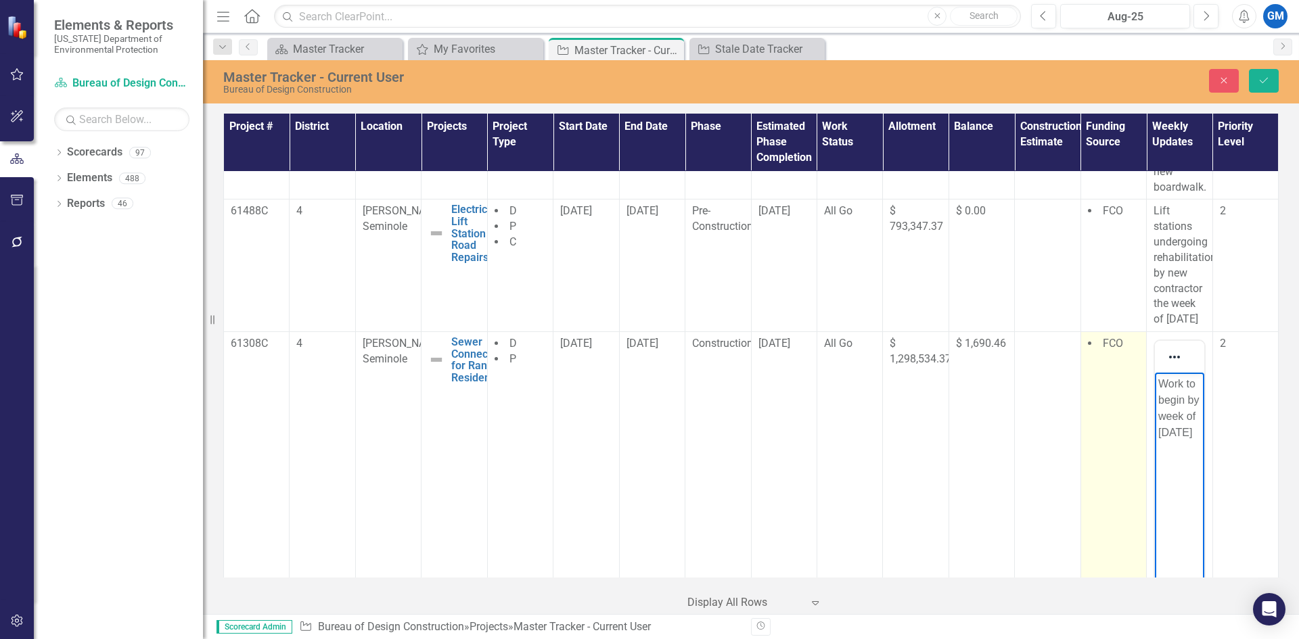
click at [1121, 332] on td "FCO" at bounding box center [1113, 506] width 66 height 348
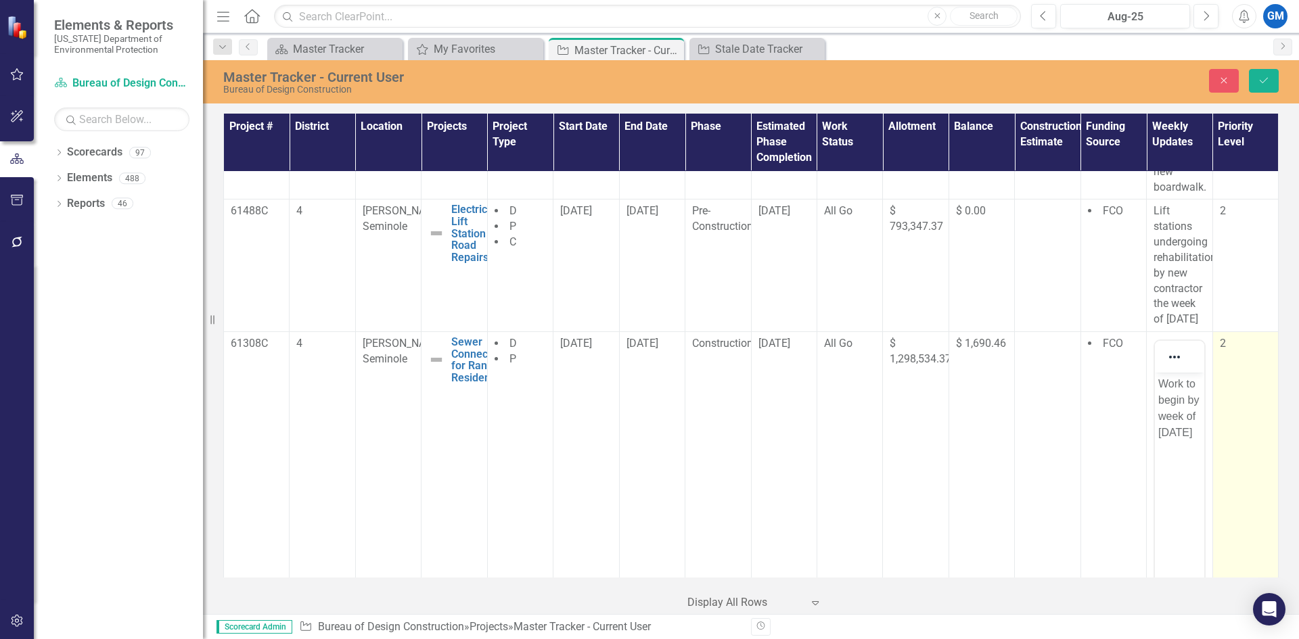
click at [1230, 336] on td "2" at bounding box center [1245, 506] width 66 height 348
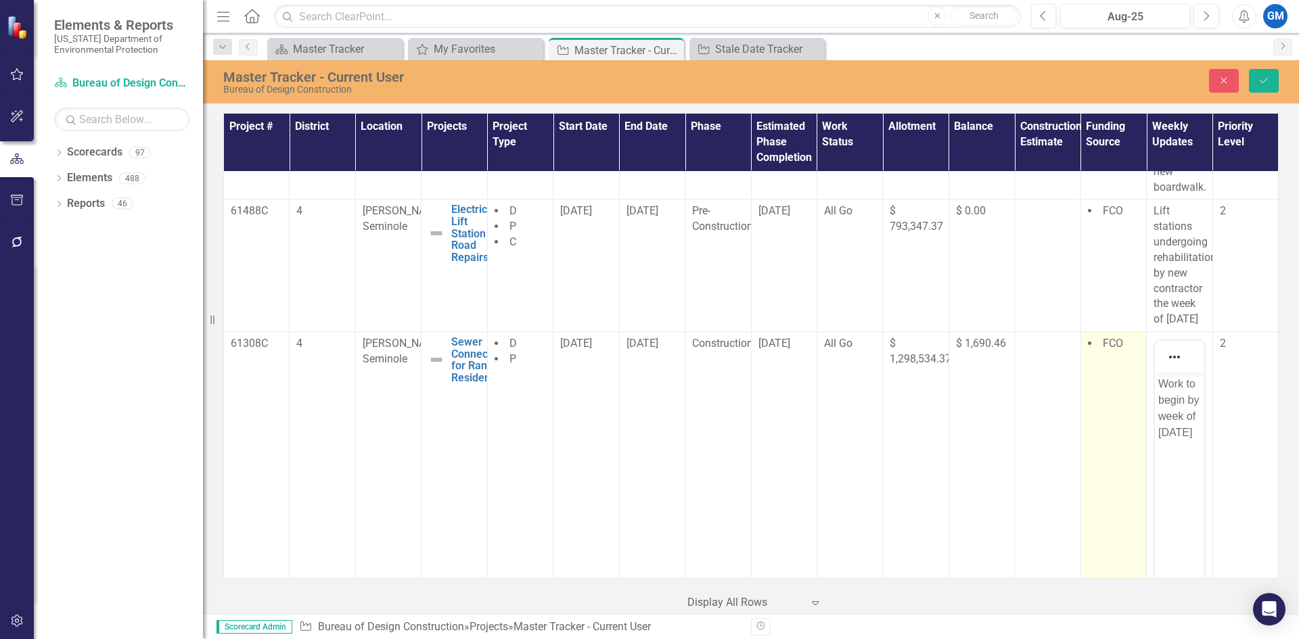
click at [1107, 352] on td "FCO" at bounding box center [1113, 506] width 66 height 348
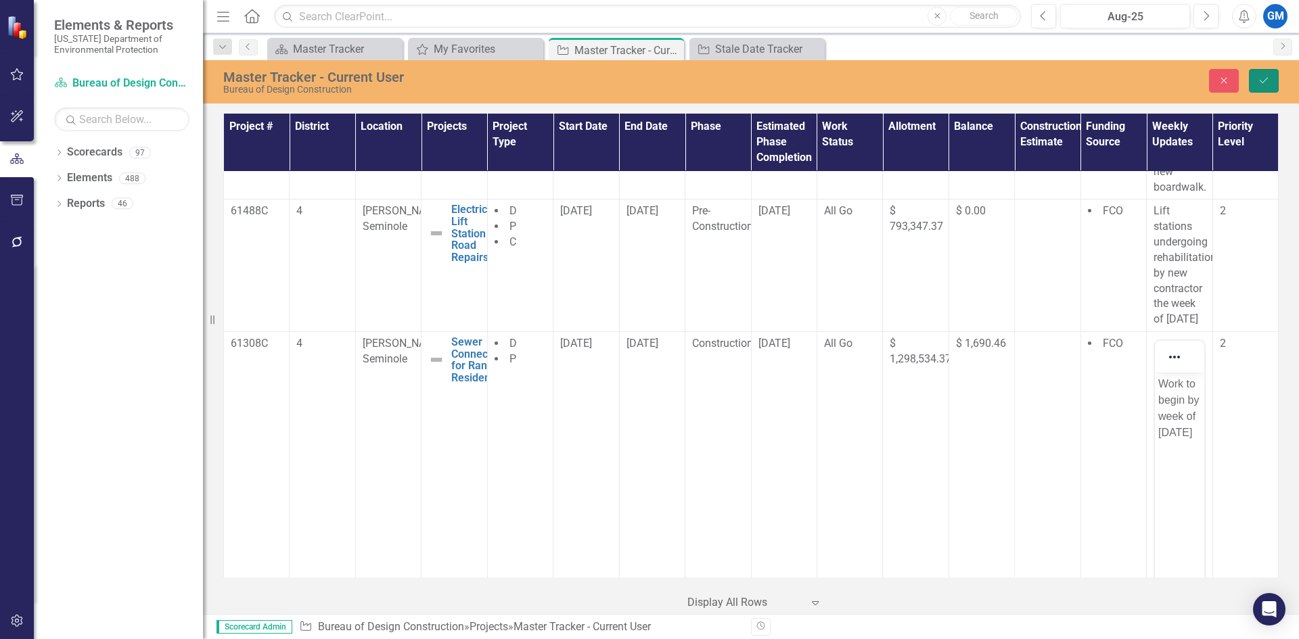
click at [1263, 70] on button "Save" at bounding box center [1264, 81] width 30 height 24
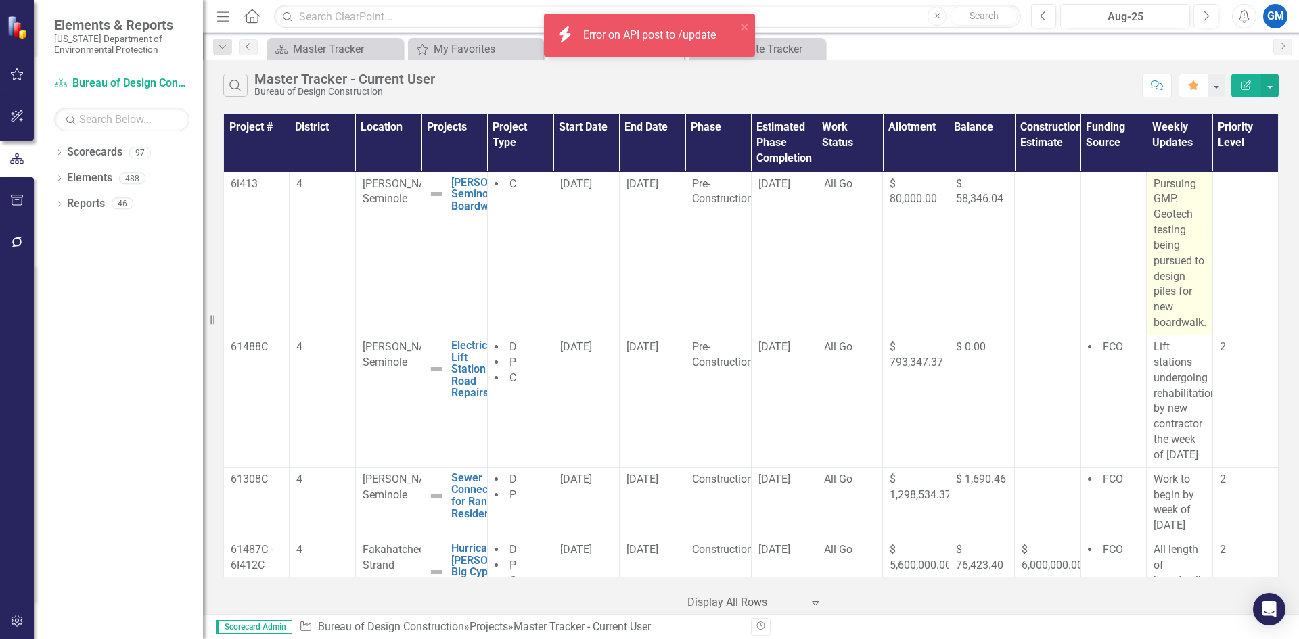
scroll to position [68, 0]
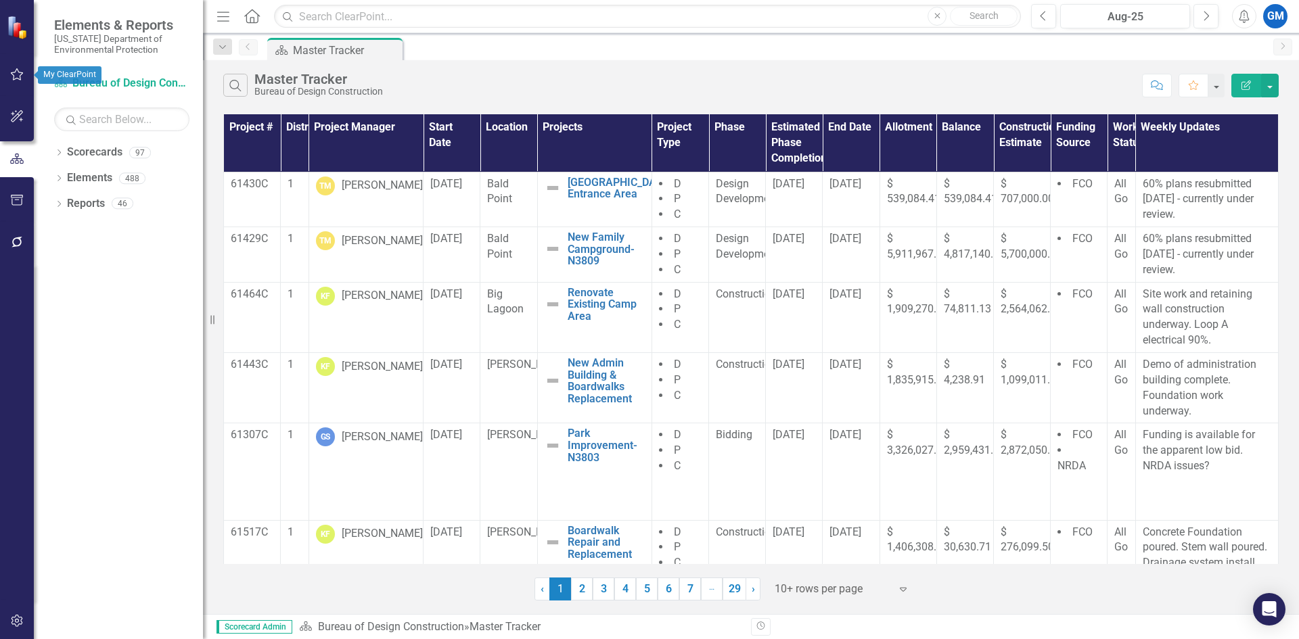
click at [11, 71] on icon "button" at bounding box center [17, 74] width 14 height 11
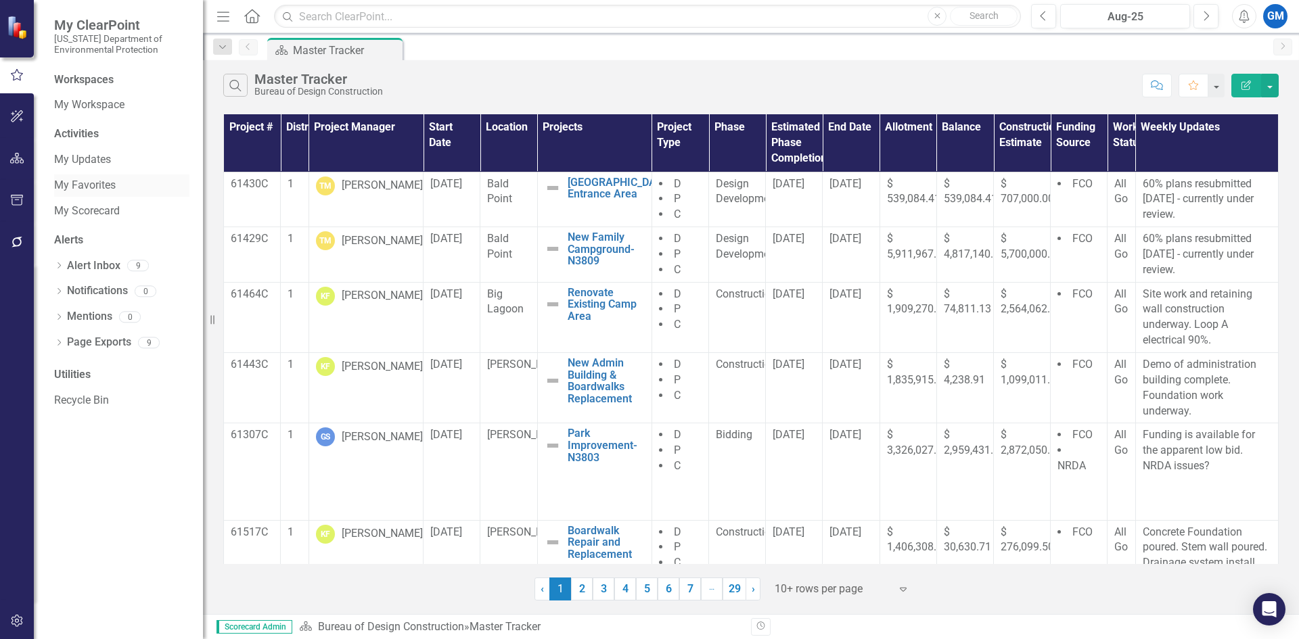
click at [83, 183] on link "My Favorites" at bounding box center [121, 186] width 135 height 16
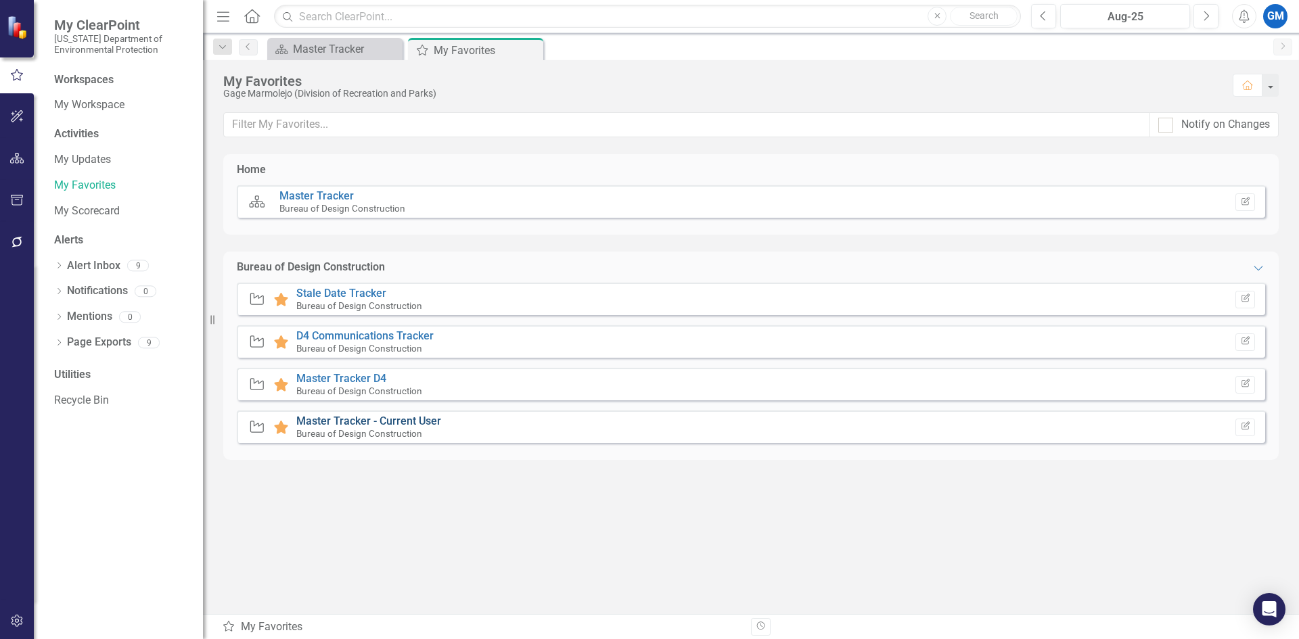
click at [344, 419] on link "Master Tracker - Current User" at bounding box center [368, 421] width 145 height 13
